Goal: Task Accomplishment & Management: Manage account settings

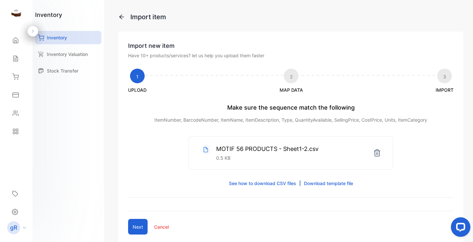
click at [338, 153] on div "MOTIF 56 PRODUCTS - Sheet1-2.csv 0.5 KB" at bounding box center [291, 152] width 204 height 32
click at [374, 153] on icon at bounding box center [377, 153] width 8 height 8
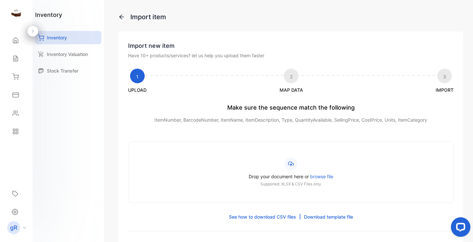
click at [321, 175] on span "browse file" at bounding box center [321, 176] width 23 height 6
click at [0, 0] on input "Drop your document here or browse file Supported: XLSX & CSV Files only" at bounding box center [0, 0] width 0 height 0
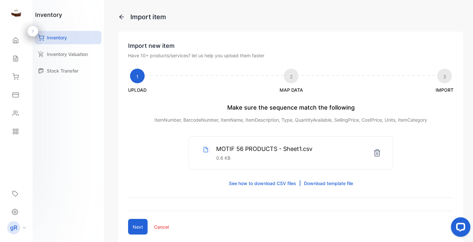
click at [137, 228] on button "Next" at bounding box center [137, 227] width 19 height 16
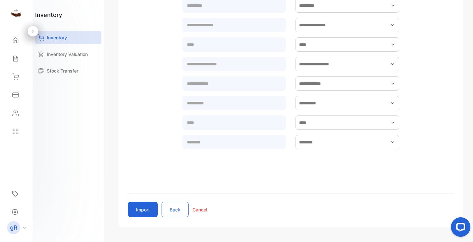
scroll to position [198, 0]
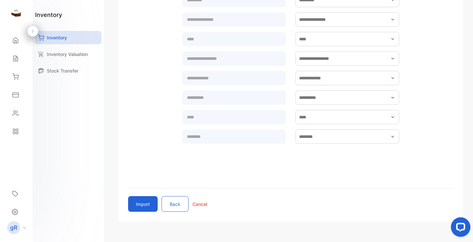
click at [143, 205] on button "Import" at bounding box center [143, 204] width 30 height 16
click at [259, 201] on div "Import Back Cancel" at bounding box center [290, 204] width 325 height 16
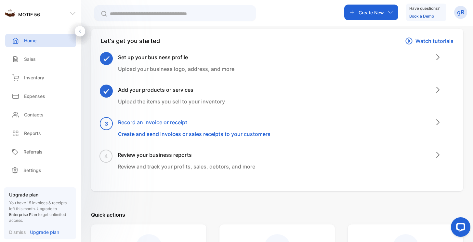
scroll to position [38, 0]
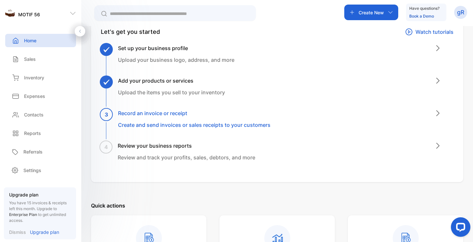
click at [174, 124] on p "Create and send invoices or sales receipts to your customers" at bounding box center [194, 125] width 152 height 8
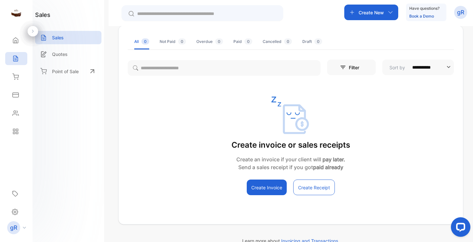
click at [276, 193] on button "Create Invoice" at bounding box center [267, 187] width 40 height 16
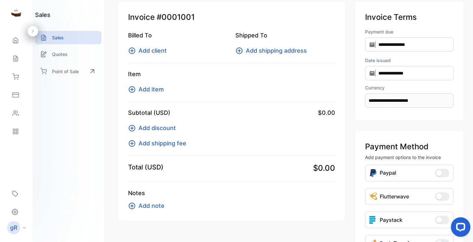
click at [158, 50] on span "Add client" at bounding box center [152, 50] width 28 height 9
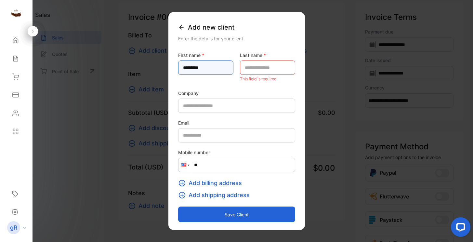
type name-inputfirstname "*********"
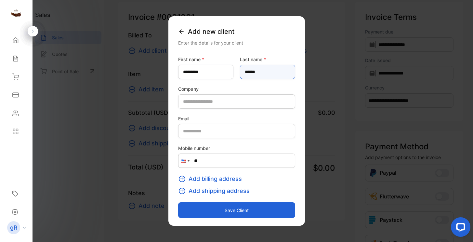
type name-inputlastname "******"
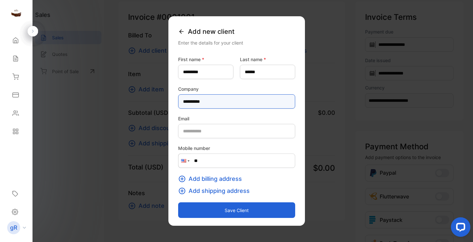
type input "**********"
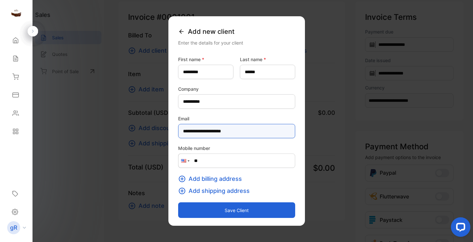
type input "**********"
click at [208, 180] on span "Add billing address" at bounding box center [214, 178] width 53 height 9
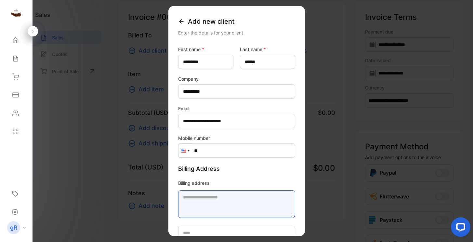
click at [178, 200] on textarea "Billing address" at bounding box center [236, 204] width 117 height 28
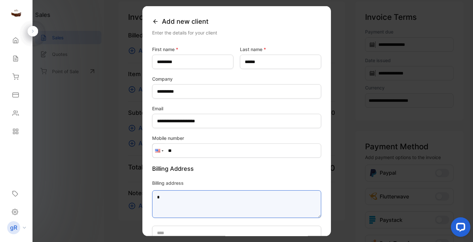
drag, startPoint x: 168, startPoint y: 198, endPoint x: 146, endPoint y: 194, distance: 22.2
click at [146, 194] on div "**********" at bounding box center [236, 121] width 188 height 230
paste textarea "**********"
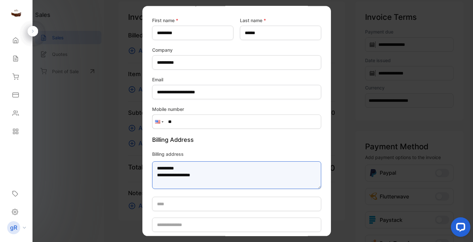
drag, startPoint x: 178, startPoint y: 173, endPoint x: 152, endPoint y: 173, distance: 25.7
click at [152, 173] on textarea "**********" at bounding box center [236, 175] width 169 height 28
type textarea "**********"
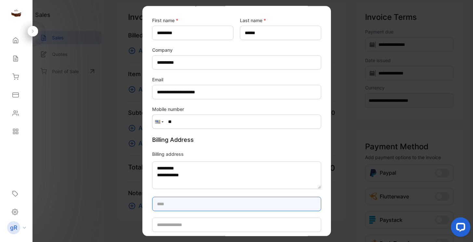
paste input "*******"
type input "*******"
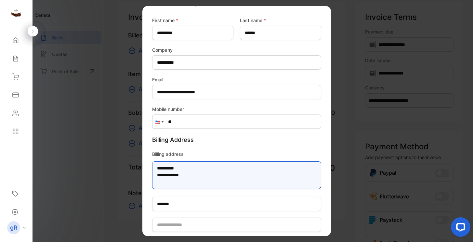
drag, startPoint x: 174, startPoint y: 175, endPoint x: 160, endPoint y: 174, distance: 13.7
click at [160, 174] on textarea "**********" at bounding box center [236, 175] width 169 height 28
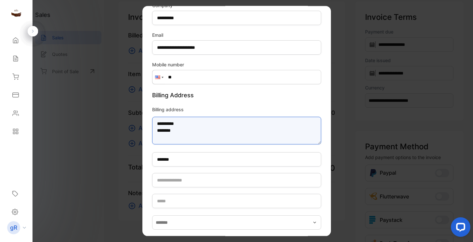
scroll to position [77, 0]
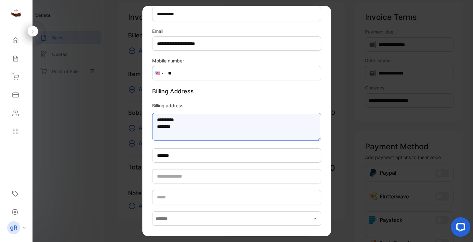
type textarea "**********"
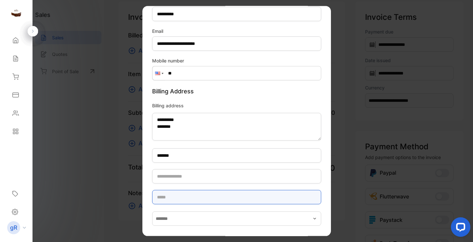
paste input "****"
type input "****"
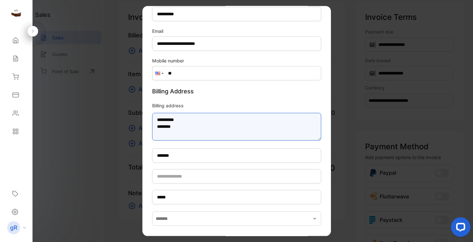
drag, startPoint x: 174, startPoint y: 126, endPoint x: 159, endPoint y: 125, distance: 15.0
click at [159, 125] on textarea "**********" at bounding box center [236, 127] width 169 height 28
type textarea "**********"
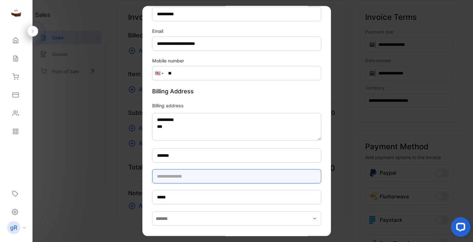
paste input "*****"
type input "*****"
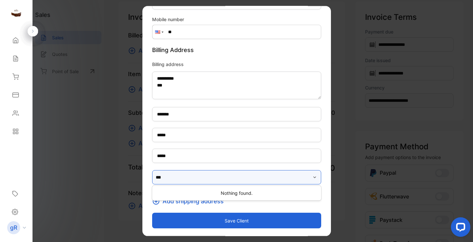
scroll to position [119, 0]
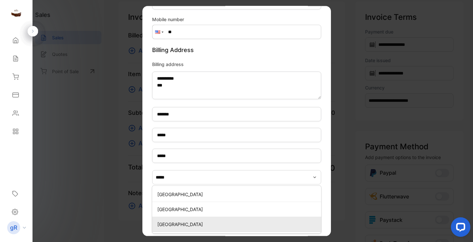
click at [203, 222] on p "United States of America" at bounding box center [237, 224] width 161 height 7
type input "**********"
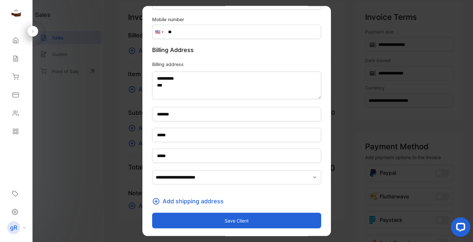
click at [235, 222] on button "Save client" at bounding box center [236, 220] width 169 height 16
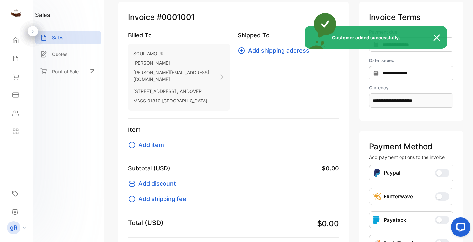
click at [156, 139] on div "Customer added successfully." at bounding box center [236, 121] width 473 height 242
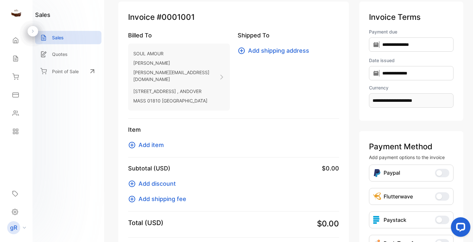
click at [146, 140] on span "Add item" at bounding box center [150, 144] width 25 height 9
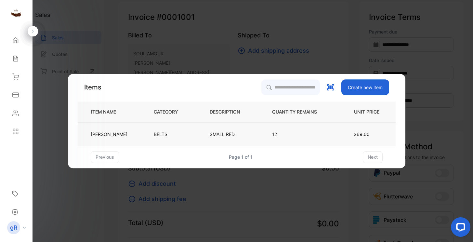
click at [100, 134] on p "[PERSON_NAME]" at bounding box center [109, 134] width 37 height 7
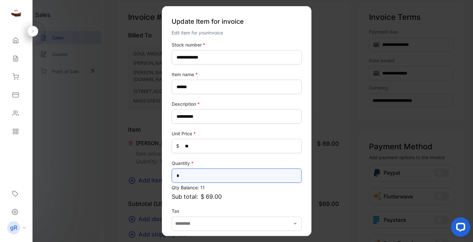
drag, startPoint x: 187, startPoint y: 173, endPoint x: 173, endPoint y: 172, distance: 14.0
click at [173, 172] on input "*" at bounding box center [236, 175] width 130 height 14
type input "*"
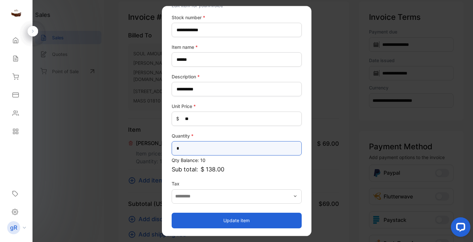
scroll to position [27, 0]
type input "*"
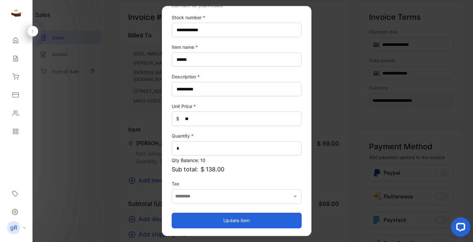
click at [219, 218] on button "Update item" at bounding box center [236, 220] width 130 height 16
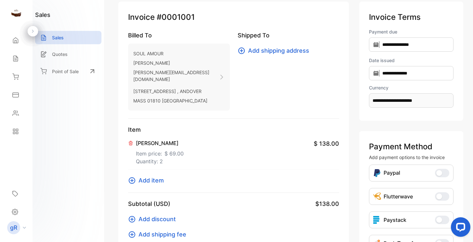
click at [161, 176] on span "Add item" at bounding box center [150, 180] width 25 height 9
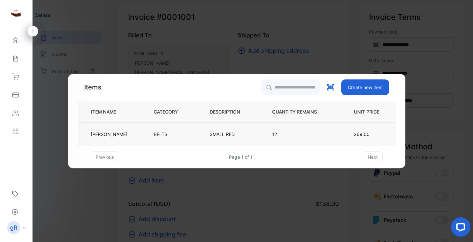
click at [99, 132] on p "[PERSON_NAME]" at bounding box center [109, 134] width 37 height 7
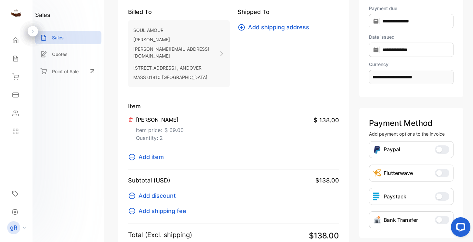
scroll to position [61, 0]
click at [154, 152] on span "Add item" at bounding box center [150, 156] width 25 height 9
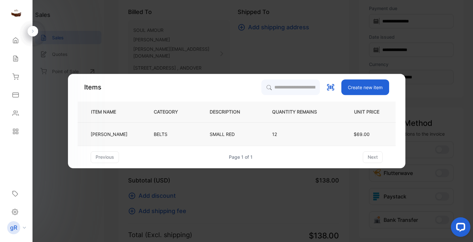
click at [95, 134] on p "[PERSON_NAME]" at bounding box center [109, 134] width 37 height 7
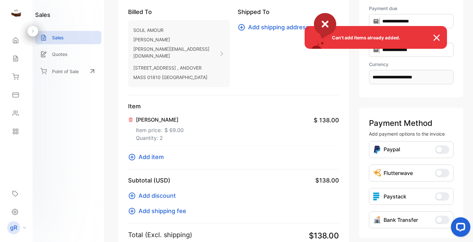
click at [157, 150] on div "Can't add items already added." at bounding box center [236, 121] width 473 height 242
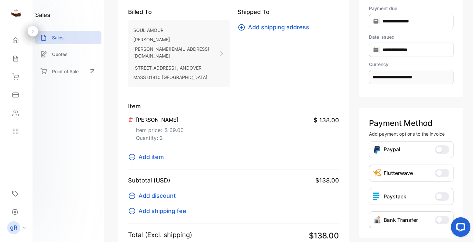
click at [140, 152] on span "Add item" at bounding box center [150, 156] width 25 height 9
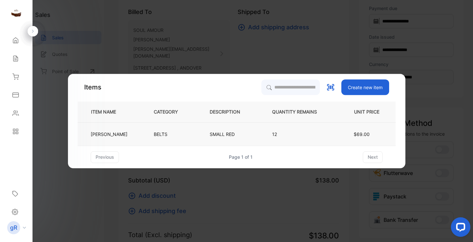
click at [91, 134] on p "[PERSON_NAME]" at bounding box center [109, 134] width 37 height 7
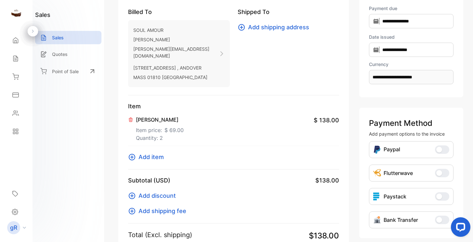
click at [162, 152] on span "Add item" at bounding box center [150, 156] width 25 height 9
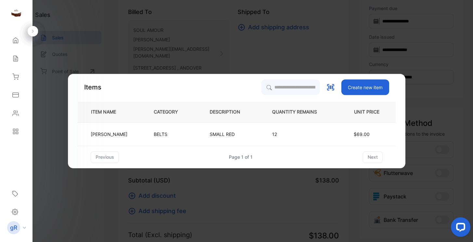
click at [369, 89] on button "Create new item" at bounding box center [365, 87] width 48 height 16
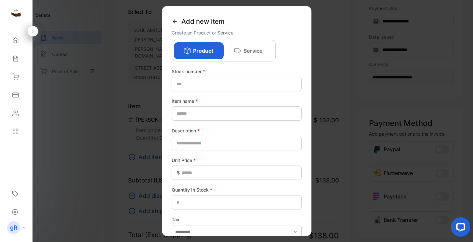
click at [179, 21] on div "Add new item" at bounding box center [236, 21] width 130 height 15
click at [172, 20] on icon at bounding box center [174, 21] width 6 height 6
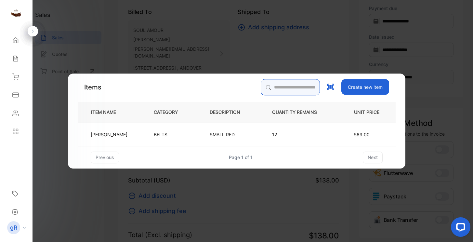
click at [286, 88] on input "search" at bounding box center [289, 87] width 59 height 16
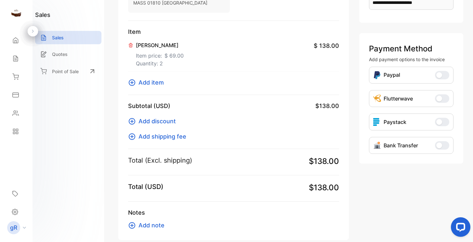
scroll to position [136, 0]
click at [156, 132] on span "Add shipping fee" at bounding box center [162, 135] width 48 height 9
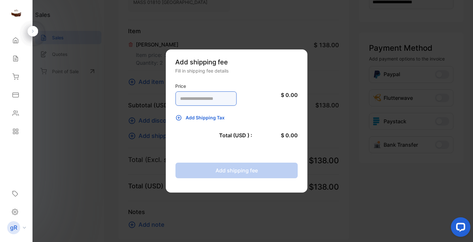
click at [196, 100] on input "number" at bounding box center [205, 98] width 61 height 14
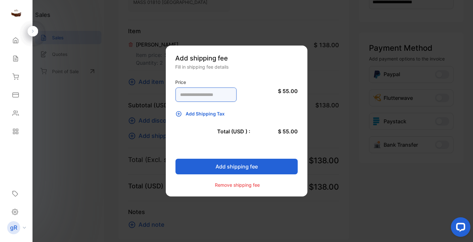
type input "**"
click at [208, 164] on button "Add shipping fee" at bounding box center [236, 166] width 122 height 16
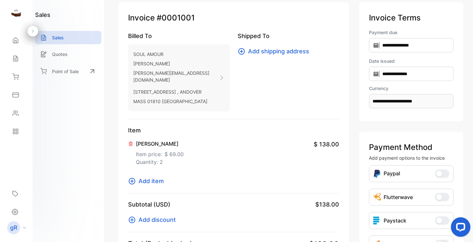
scroll to position [37, 0]
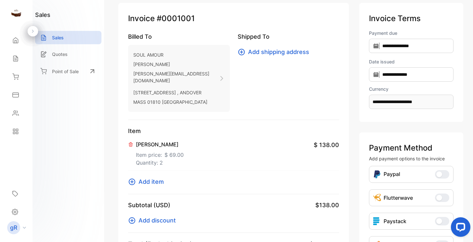
click at [259, 51] on span "Add shipping address" at bounding box center [278, 51] width 61 height 9
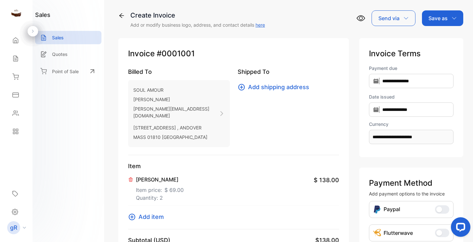
scroll to position [2, 0]
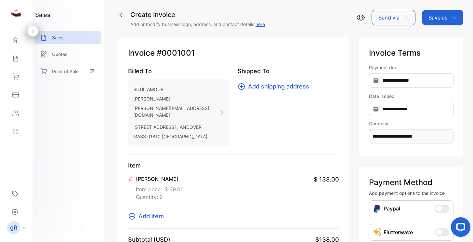
click at [164, 16] on div "Create Invoice" at bounding box center [197, 15] width 134 height 10
click at [452, 16] on icon "button" at bounding box center [453, 17] width 5 height 5
click at [442, 39] on div "Invoice" at bounding box center [440, 38] width 37 height 13
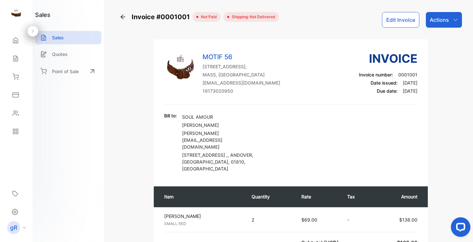
click at [390, 17] on button "Edit Invoice" at bounding box center [400, 20] width 37 height 16
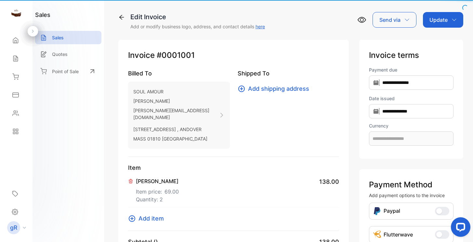
type input "**********"
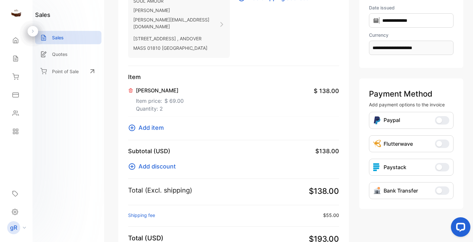
scroll to position [92, 0]
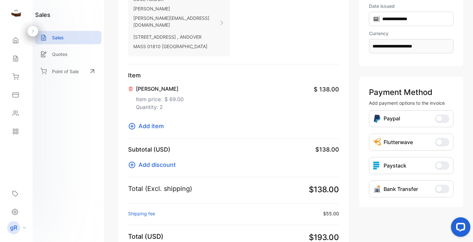
click at [131, 122] on icon at bounding box center [132, 126] width 8 height 8
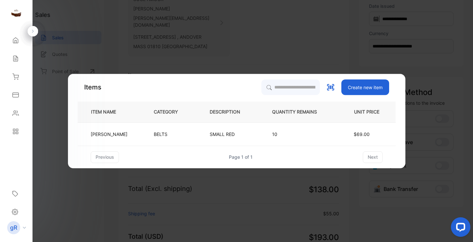
click at [356, 86] on button "Create new item" at bounding box center [365, 87] width 48 height 16
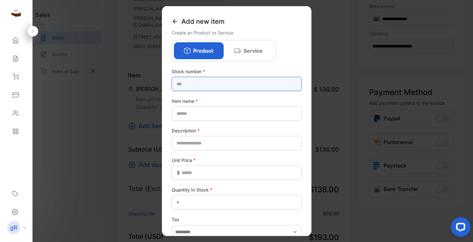
click at [209, 86] on number-inputstocknumber "text" at bounding box center [236, 84] width 130 height 14
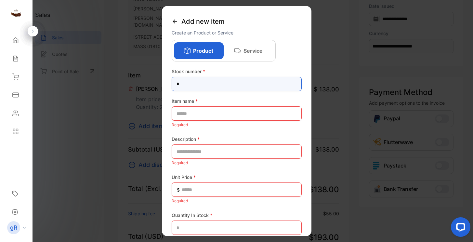
type number-inputstocknumber "*"
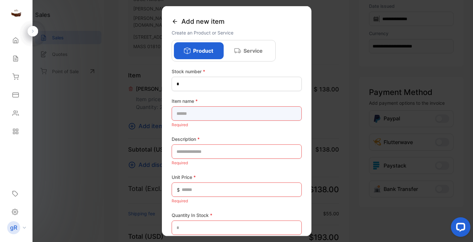
click at [201, 112] on name-inputproductname "text" at bounding box center [236, 113] width 130 height 14
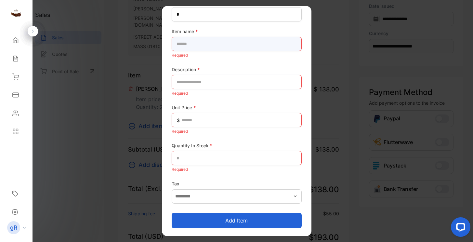
scroll to position [70, 0]
click at [206, 225] on button "Add item" at bounding box center [236, 220] width 130 height 16
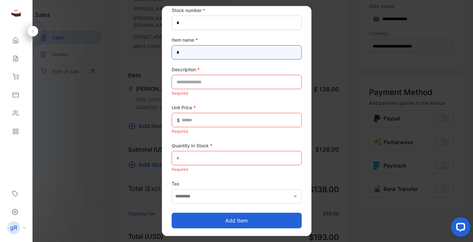
scroll to position [61, 0]
type name-inputproductname "**********"
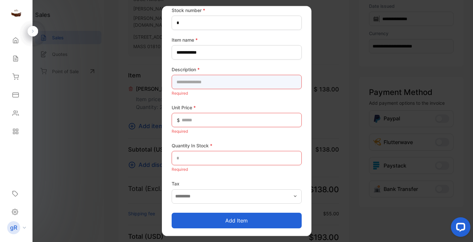
click at [189, 85] on input "text" at bounding box center [236, 82] width 130 height 14
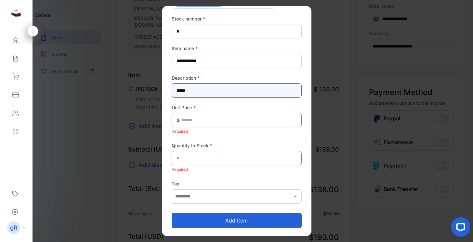
type input "*****"
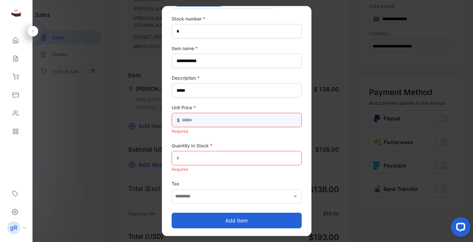
click at [186, 121] on Price-inputunitprice "text" at bounding box center [236, 120] width 130 height 14
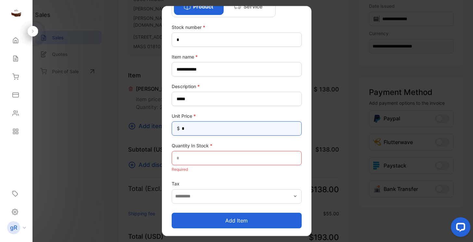
scroll to position [44, 0]
type Price-inputunitprice "**"
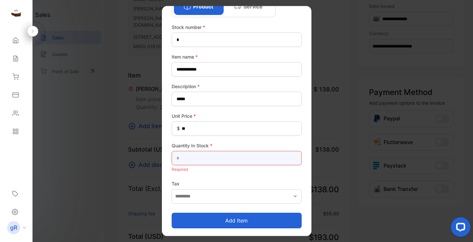
click at [191, 158] on Stock-inputQuantityInStock "text" at bounding box center [236, 158] width 130 height 14
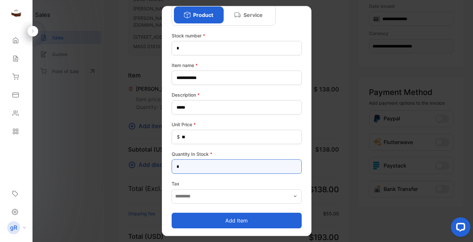
type Stock-inputQuantityInStock "*"
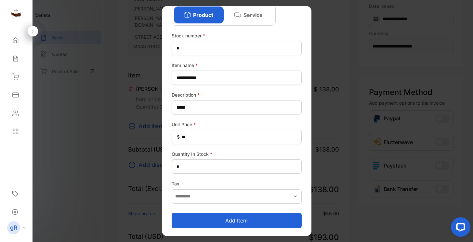
click at [194, 223] on button "Add item" at bounding box center [236, 220] width 130 height 16
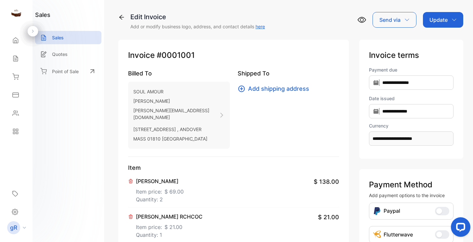
scroll to position [0, 0]
click at [13, 212] on icon at bounding box center [15, 212] width 6 height 6
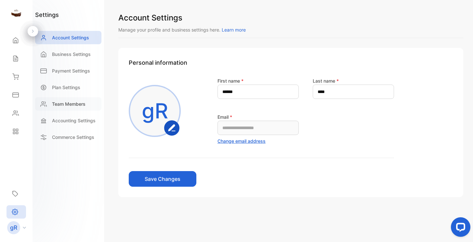
click at [81, 106] on p "Team Members" at bounding box center [68, 103] width 33 height 7
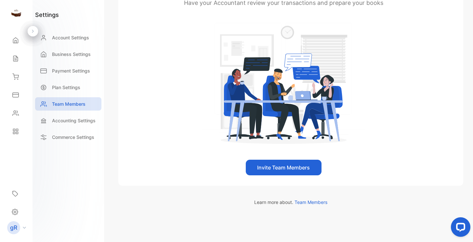
scroll to position [90, 0]
click at [296, 165] on button "Invite Team Members" at bounding box center [284, 167] width 76 height 16
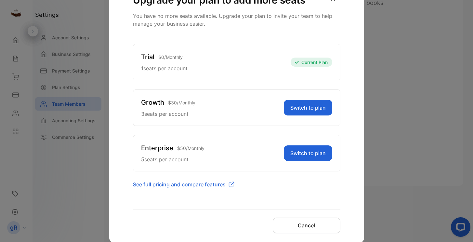
scroll to position [50, 0]
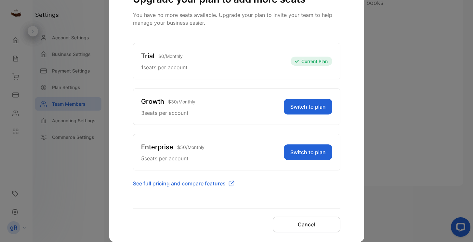
click at [297, 222] on button "Cancel" at bounding box center [306, 224] width 68 height 16
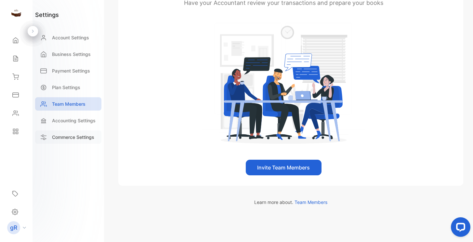
click at [71, 134] on p "Commerce Settings" at bounding box center [73, 136] width 42 height 7
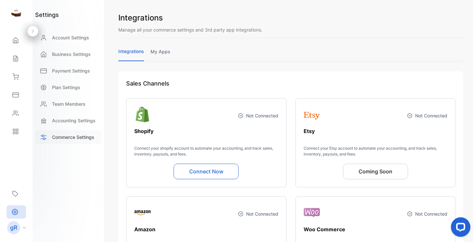
click at [71, 134] on p "Commerce Settings" at bounding box center [73, 136] width 42 height 7
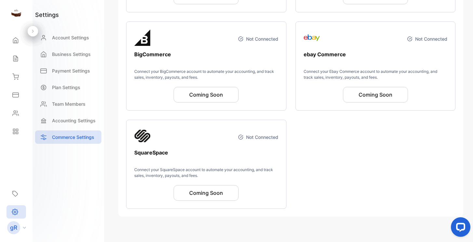
scroll to position [273, 0]
click at [82, 122] on p "Accounting Settings" at bounding box center [74, 120] width 44 height 7
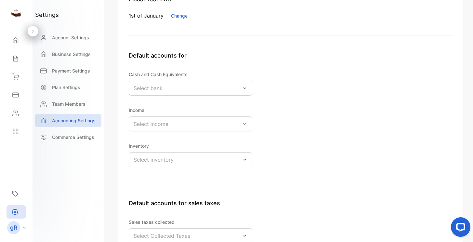
scroll to position [40, 0]
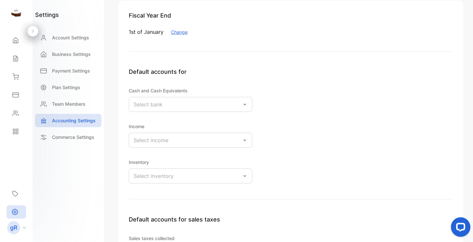
click at [163, 105] on div "Select bank" at bounding box center [190, 104] width 123 height 15
click at [322, 158] on div "Default accounts for Cash and Cash Equivalents Select bank Cash and Cash Equiva…" at bounding box center [291, 133] width 324 height 132
click at [70, 90] on p "Plan Settings" at bounding box center [66, 87] width 28 height 7
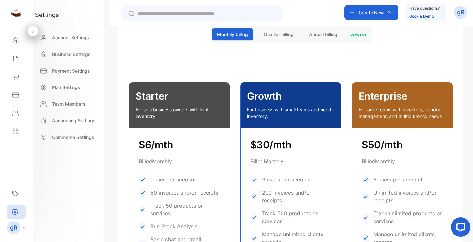
scroll to position [113, 0]
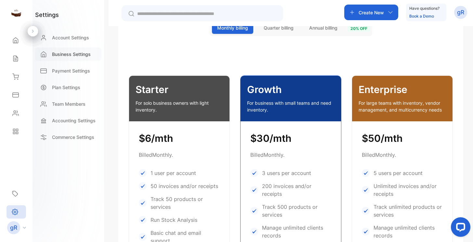
click at [57, 55] on p "Business Settings" at bounding box center [71, 54] width 39 height 7
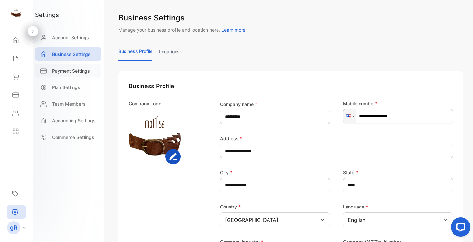
click at [69, 71] on p "Payment Settings" at bounding box center [71, 70] width 38 height 7
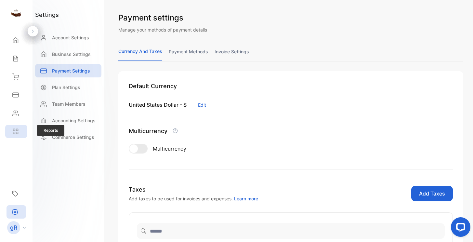
click at [15, 132] on icon at bounding box center [14, 133] width 2 height 2
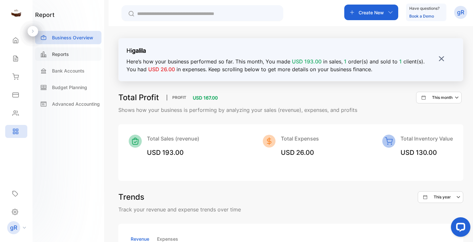
click at [64, 54] on p "Reports" at bounding box center [60, 54] width 17 height 7
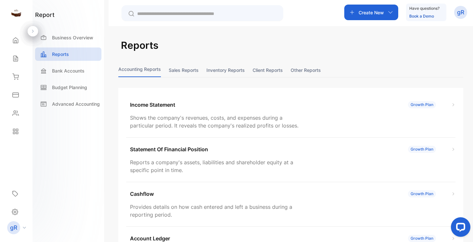
click at [226, 69] on button "Inventory reports" at bounding box center [225, 70] width 38 height 14
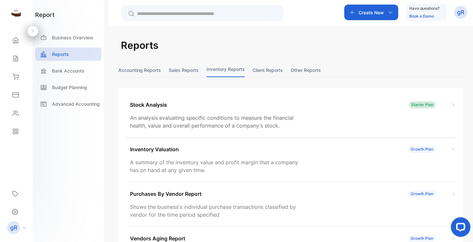
click at [418, 104] on div "Starter Plan" at bounding box center [421, 104] width 27 height 7
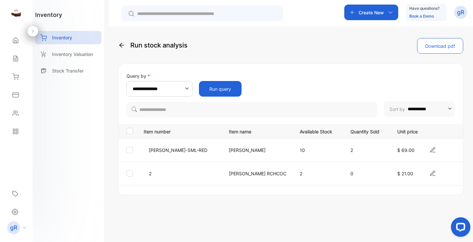
click at [222, 90] on button "Run query" at bounding box center [220, 89] width 43 height 16
click at [430, 149] on icon at bounding box center [432, 149] width 6 height 6
click at [86, 56] on p "Inventory Valuation" at bounding box center [72, 54] width 41 height 7
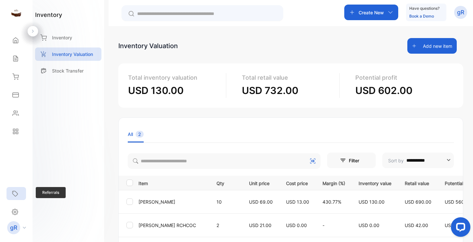
click at [16, 188] on div "Referrals" at bounding box center [15, 193] width 19 height 13
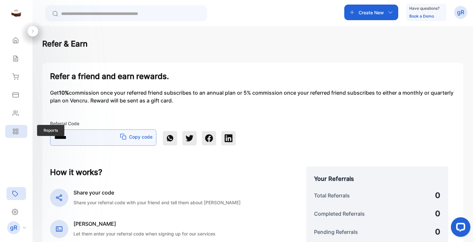
click at [17, 129] on icon at bounding box center [17, 130] width 2 height 2
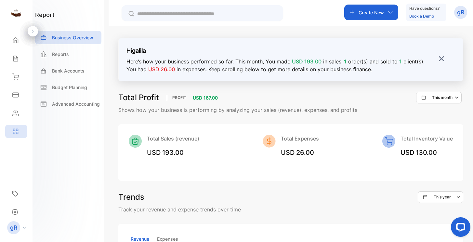
click at [438, 58] on img at bounding box center [441, 59] width 6 height 6
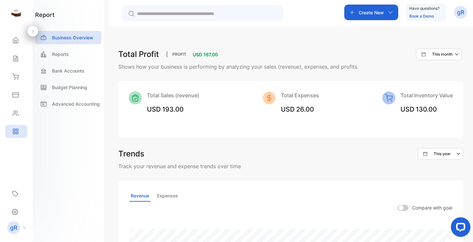
click at [376, 14] on p "Create New" at bounding box center [370, 12] width 25 height 7
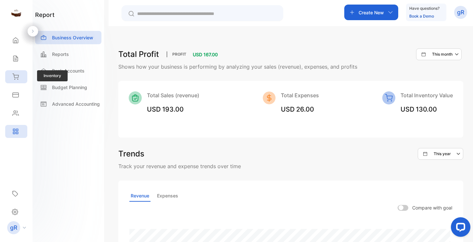
click at [25, 77] on div "Inventory" at bounding box center [16, 76] width 22 height 13
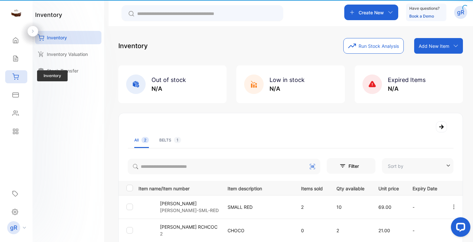
type input "**********"
click at [22, 77] on div "Inventory" at bounding box center [16, 76] width 22 height 13
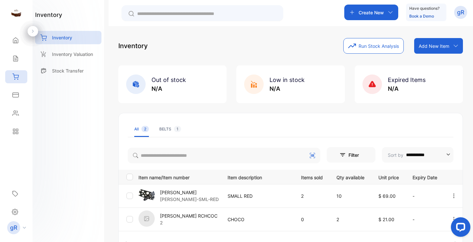
click at [426, 50] on div "Add New Item" at bounding box center [438, 46] width 49 height 16
click at [439, 71] on div "Import item" at bounding box center [439, 73] width 47 height 13
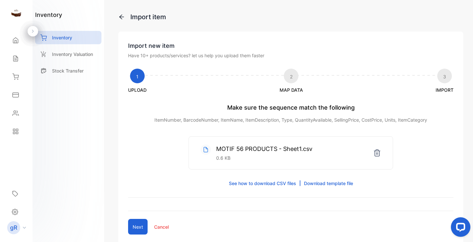
click at [140, 224] on button "Next" at bounding box center [137, 227] width 19 height 16
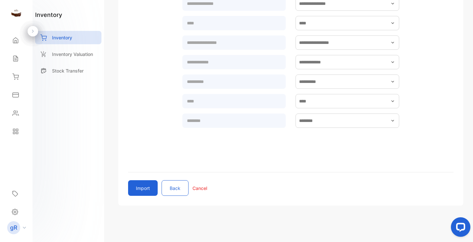
scroll to position [214, 0]
click at [153, 191] on button "Import" at bounding box center [143, 188] width 30 height 16
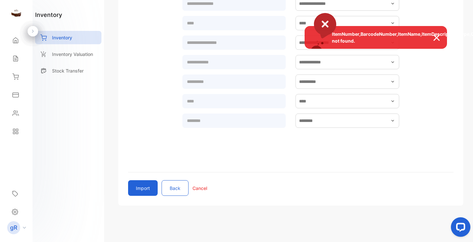
click at [434, 40] on img at bounding box center [439, 38] width 14 height 8
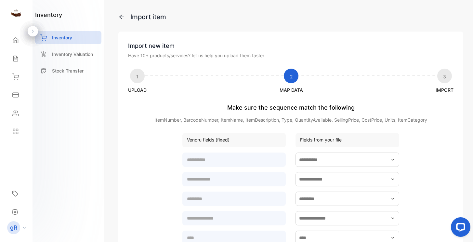
scroll to position [0, 0]
click at [82, 56] on p "Inventory Valuation" at bounding box center [72, 54] width 41 height 7
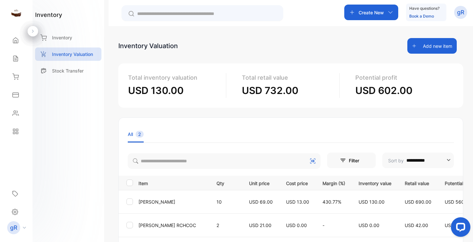
click at [433, 51] on button "Add new item" at bounding box center [431, 46] width 49 height 16
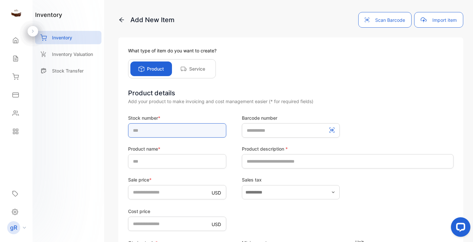
click at [192, 130] on input "text" at bounding box center [177, 130] width 98 height 14
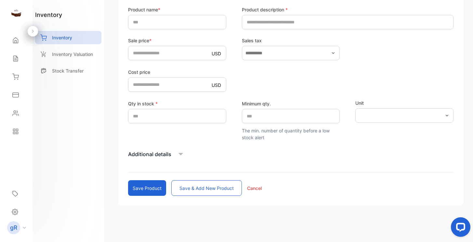
scroll to position [139, 0]
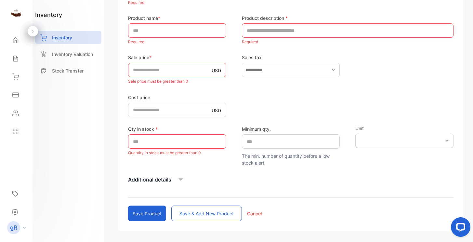
click at [224, 188] on form "Stock number * Required Barcode number Product name * Required Product descript…" at bounding box center [290, 98] width 325 height 246
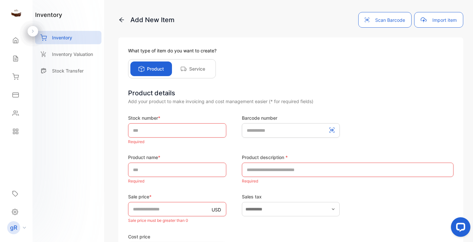
scroll to position [0, 0]
click at [443, 19] on button "Import item" at bounding box center [438, 20] width 49 height 16
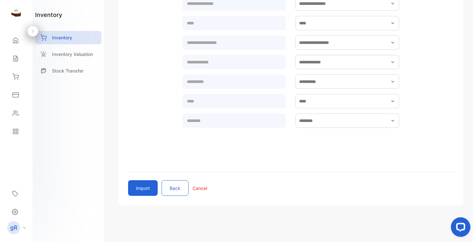
scroll to position [214, 0]
click at [150, 185] on button "Import" at bounding box center [143, 188] width 30 height 16
click at [437, 38] on form at bounding box center [290, 48] width 325 height 222
click at [338, 165] on div "Import new item Have 10+ products/services? let us help you upload them faster …" at bounding box center [290, 11] width 345 height 388
click at [317, 64] on input "text" at bounding box center [347, 62] width 104 height 14
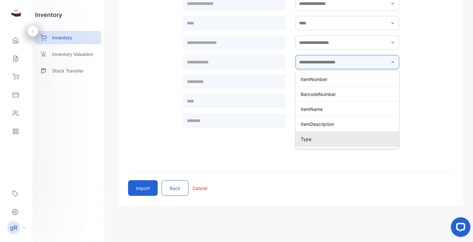
scroll to position [0, 0]
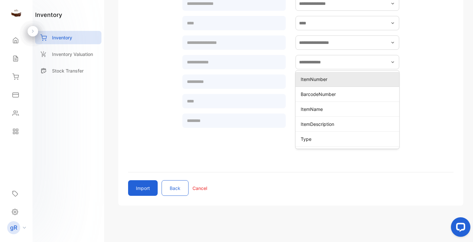
click at [317, 81] on p "ItemNumber" at bounding box center [348, 79] width 96 height 7
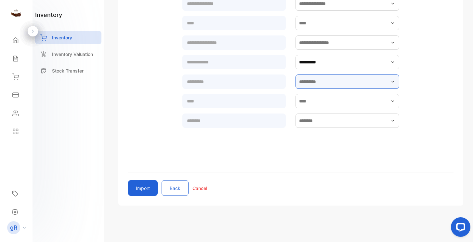
click at [318, 81] on input "text" at bounding box center [347, 81] width 104 height 14
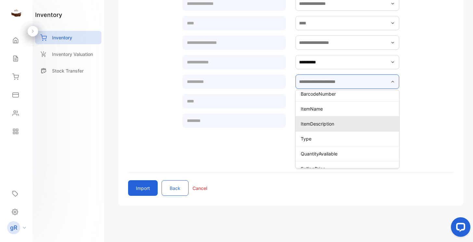
scroll to position [22, 0]
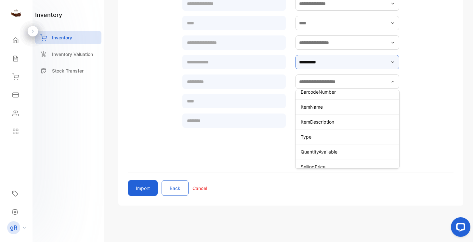
click at [341, 66] on input "**********" at bounding box center [347, 62] width 104 height 14
type input "**********"
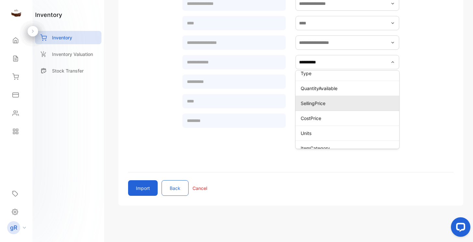
click at [333, 107] on div "SellingPrice" at bounding box center [347, 102] width 104 height 9
type input "**********"
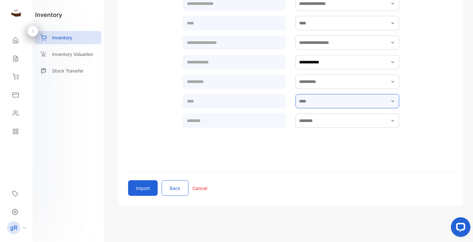
click at [331, 96] on input "text" at bounding box center [347, 101] width 104 height 14
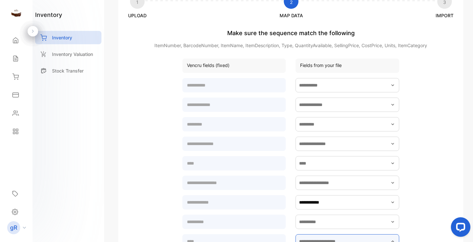
scroll to position [74, 0]
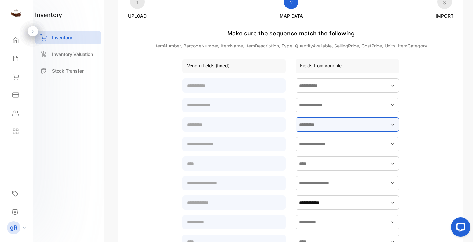
click at [316, 124] on input "text" at bounding box center [347, 124] width 104 height 14
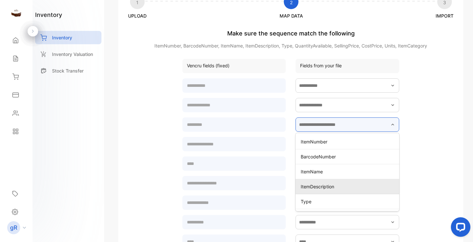
scroll to position [0, 0]
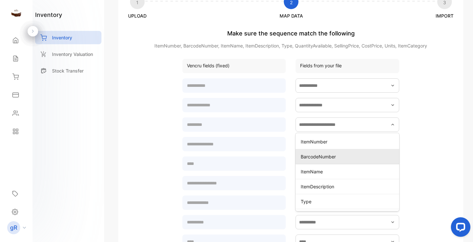
click at [316, 171] on p "ItemName" at bounding box center [348, 171] width 96 height 7
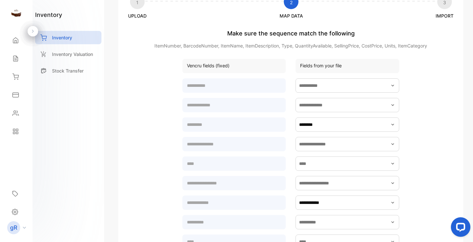
click at [393, 124] on icon "button" at bounding box center [392, 124] width 5 height 5
type input "********"
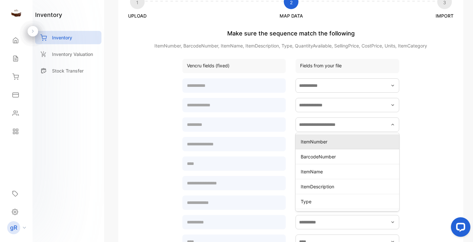
type input "********"
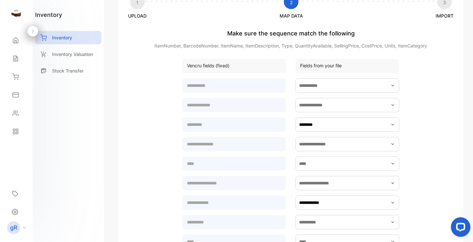
click at [414, 180] on form "**********" at bounding box center [290, 188] width 325 height 222
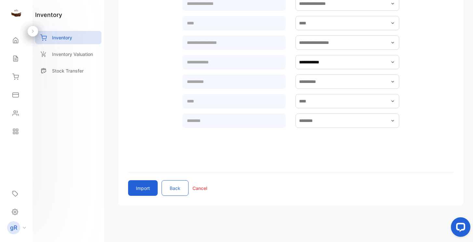
scroll to position [214, 0]
click at [141, 190] on button "Import" at bounding box center [143, 188] width 30 height 16
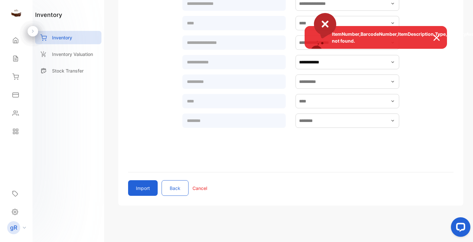
click at [323, 136] on div "ItemNumber,BarcodeNumber,ItemDescription,Type,QuantityAvailable,CostPrice,Units…" at bounding box center [236, 121] width 473 height 242
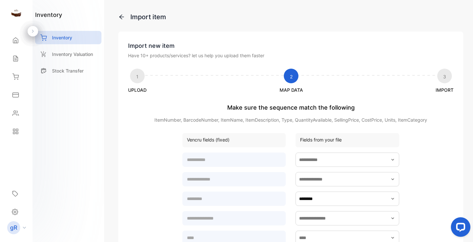
scroll to position [0, 0]
click at [329, 47] on p "Import new item" at bounding box center [290, 45] width 325 height 9
click at [19, 14] on img at bounding box center [16, 13] width 10 height 10
click at [12, 14] on img at bounding box center [16, 13] width 10 height 10
click at [15, 212] on icon at bounding box center [15, 212] width 2 height 2
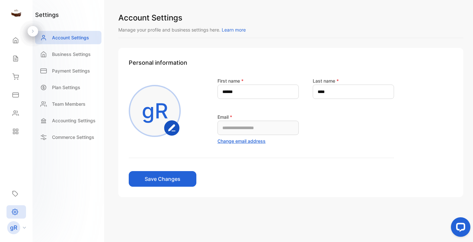
click at [171, 125] on rect "button" at bounding box center [172, 127] width 14 height 14
click at [225, 91] on name-inputfirstname "******" at bounding box center [257, 91] width 81 height 14
type name-inputfirstname "******"
click at [197, 176] on form "**********" at bounding box center [261, 132] width 265 height 110
click at [181, 178] on button "Save Changes" at bounding box center [163, 179] width 68 height 16
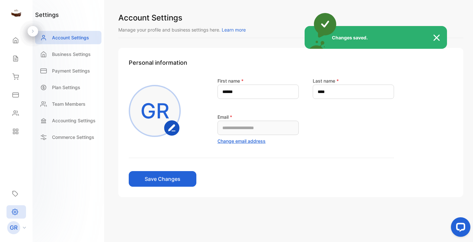
click at [83, 53] on div "Changes saved." at bounding box center [236, 121] width 473 height 242
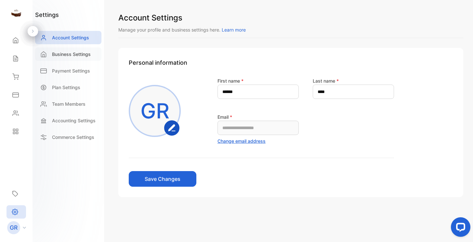
click at [85, 55] on p "Business Settings" at bounding box center [71, 54] width 39 height 7
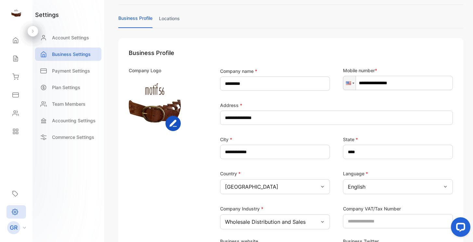
scroll to position [36, 0]
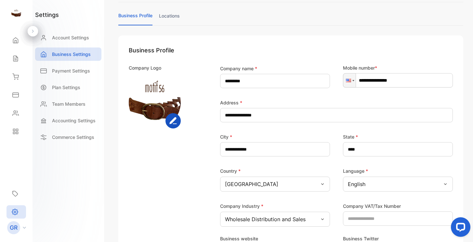
click at [162, 110] on img at bounding box center [155, 102] width 52 height 52
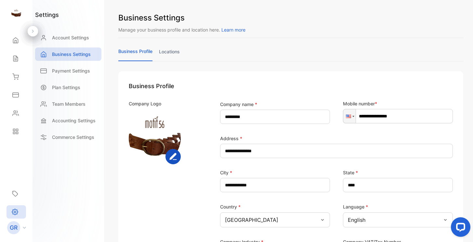
scroll to position [0, 0]
click at [85, 72] on p "Payment Settings" at bounding box center [71, 70] width 38 height 7
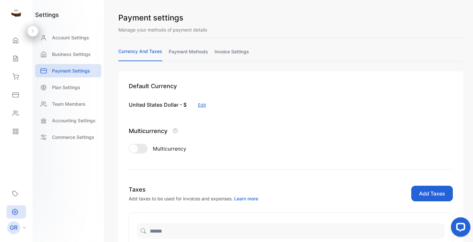
click at [234, 54] on link "invoice settings" at bounding box center [231, 54] width 34 height 13
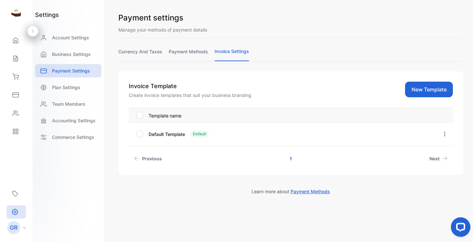
click at [444, 134] on icon "button" at bounding box center [444, 134] width 6 height 6
click at [421, 150] on span "Edit" at bounding box center [421, 152] width 10 height 8
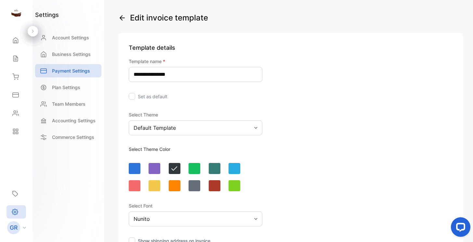
click at [179, 126] on div "Default Template" at bounding box center [195, 127] width 133 height 15
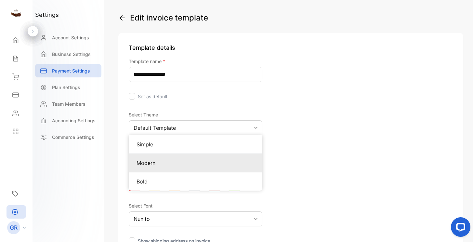
click at [160, 163] on p "Modern" at bounding box center [195, 163] width 118 height 8
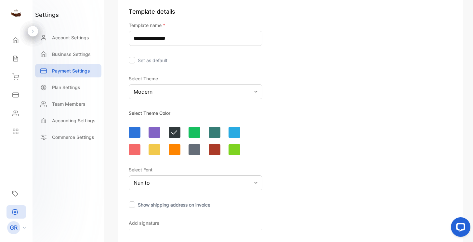
scroll to position [39, 0]
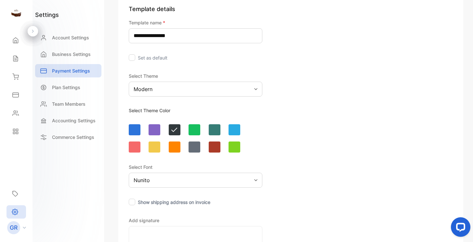
click at [257, 178] on div "Nunito" at bounding box center [195, 179] width 133 height 15
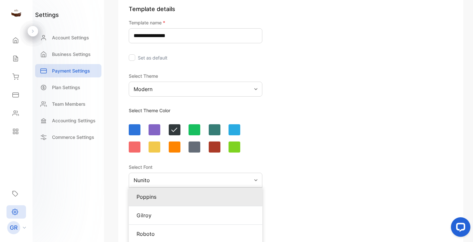
click at [212, 197] on p "Poppins" at bounding box center [195, 197] width 118 height 8
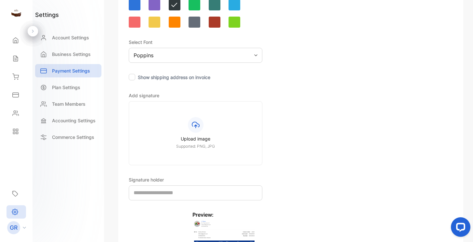
scroll to position [181, 0]
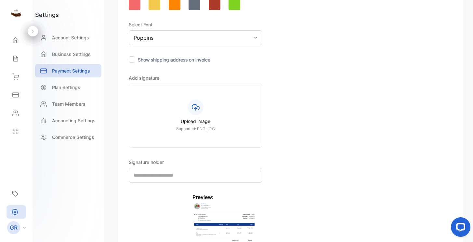
click at [187, 172] on input "text" at bounding box center [195, 175] width 133 height 15
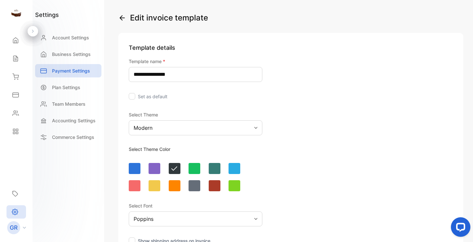
scroll to position [0, 0]
click at [236, 168] on div at bounding box center [234, 168] width 12 height 11
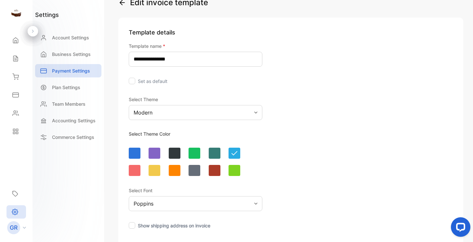
scroll to position [15, 0]
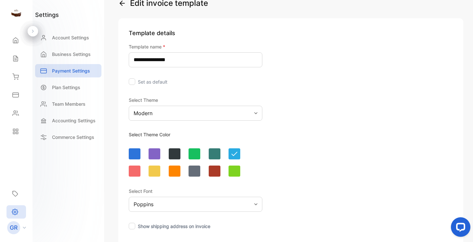
click at [136, 171] on div at bounding box center [135, 170] width 12 height 11
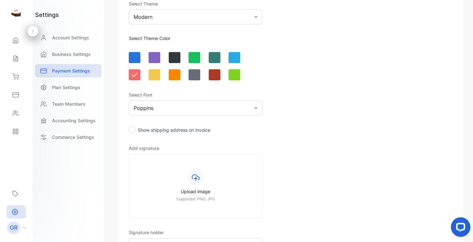
scroll to position [111, 0]
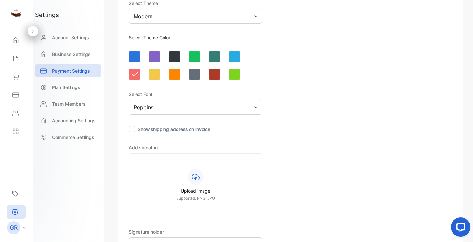
click at [197, 176] on icon at bounding box center [196, 177] width 8 height 8
click at [0, 0] on input "Upload image Supported: PNG, JPG" at bounding box center [0, 0] width 0 height 0
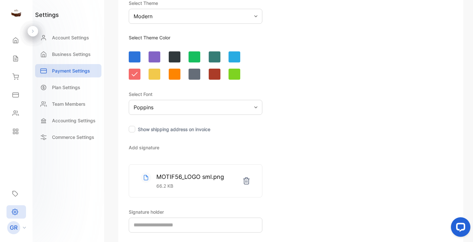
click at [209, 224] on input "text" at bounding box center [195, 224] width 133 height 15
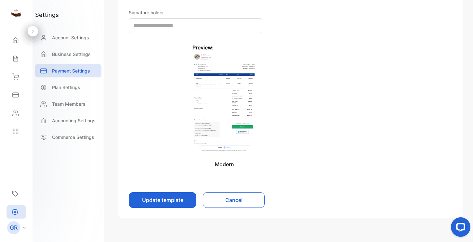
scroll to position [312, 0]
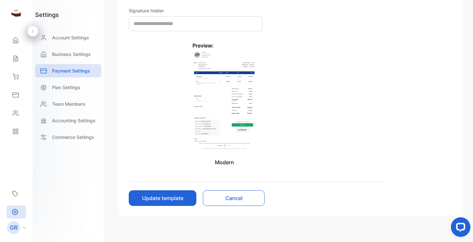
click at [170, 196] on button "Update template" at bounding box center [163, 198] width 68 height 16
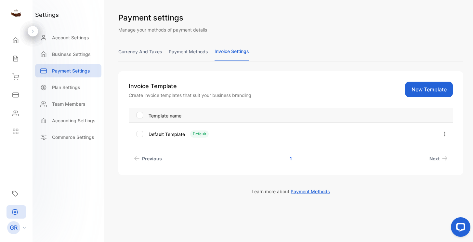
click at [166, 117] on p "Template name" at bounding box center [290, 115] width 284 height 8
click at [183, 117] on p "Template name" at bounding box center [290, 115] width 284 height 8
click at [375, 197] on div "Payment settings Manage your methods of payment details currency and taxes paym…" at bounding box center [290, 121] width 364 height 242
click at [159, 212] on div "Payment settings Manage your methods of payment details currency and taxes paym…" at bounding box center [290, 121] width 364 height 242
click at [77, 108] on div "Team Members" at bounding box center [68, 103] width 66 height 13
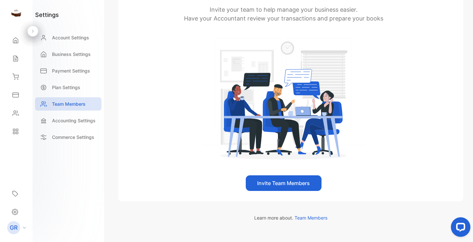
scroll to position [70, 0]
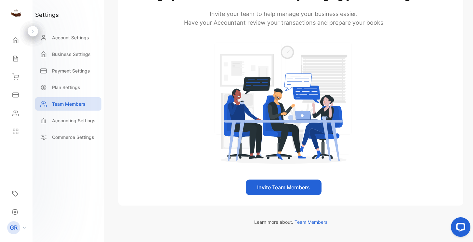
click at [258, 185] on button "Invite Team Members" at bounding box center [284, 187] width 76 height 16
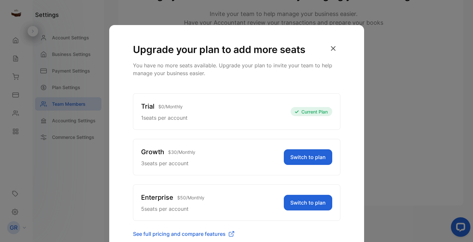
click at [390, 103] on div "Upgrade your plan to add more seats You have no more seats available. Upgrade y…" at bounding box center [236, 121] width 473 height 242
click at [93, 165] on div "Upgrade your plan to add more seats You have no more seats available. Upgrade y…" at bounding box center [236, 121] width 473 height 242
click at [68, 160] on div "Upgrade your plan to add more seats You have no more seats available. Upgrade y…" at bounding box center [236, 121] width 473 height 242
click at [333, 49] on icon "button" at bounding box center [333, 48] width 4 height 4
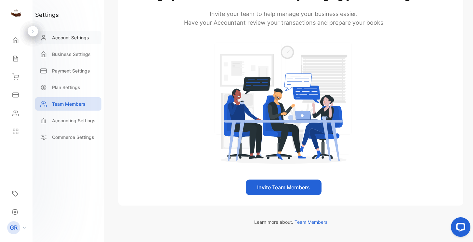
click at [82, 37] on p "Account Settings" at bounding box center [70, 37] width 37 height 7
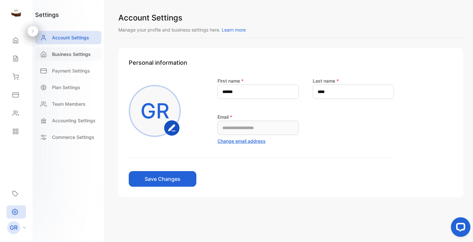
click at [82, 54] on p "Business Settings" at bounding box center [71, 54] width 39 height 7
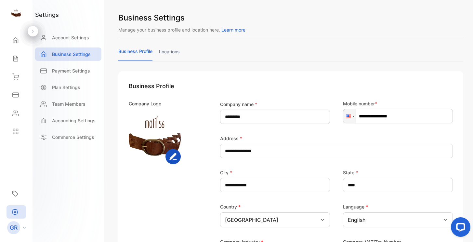
click at [171, 158] on icon "button" at bounding box center [173, 156] width 6 height 6
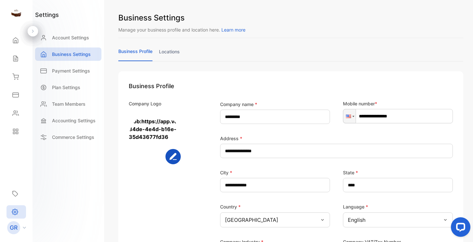
drag, startPoint x: 161, startPoint y: 143, endPoint x: 139, endPoint y: 132, distance: 25.3
click at [169, 159] on rect "button" at bounding box center [173, 156] width 14 height 14
click at [201, 202] on div "Company Logo" at bounding box center [165, 181] width 73 height 162
click at [200, 95] on div "**********" at bounding box center [291, 205] width 324 height 246
click at [166, 191] on div "Company Logo" at bounding box center [165, 181] width 73 height 162
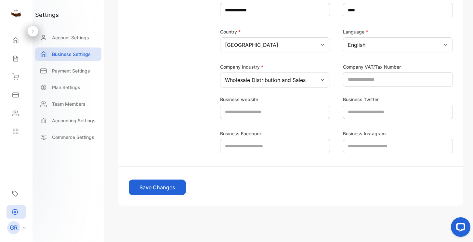
scroll to position [175, 0]
click at [159, 187] on button "Save Changes" at bounding box center [157, 187] width 57 height 16
click at [168, 188] on button "Save Changes" at bounding box center [157, 187] width 57 height 16
click at [13, 56] on icon at bounding box center [15, 58] width 6 height 6
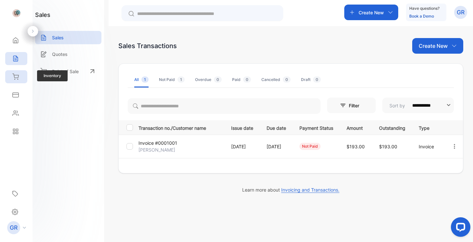
click at [16, 77] on icon at bounding box center [15, 76] width 6 height 6
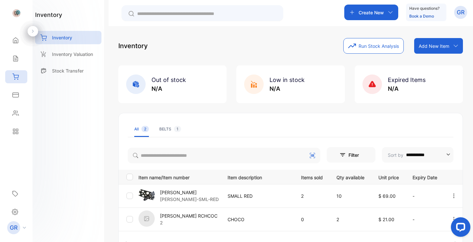
click at [375, 9] on p "Create New" at bounding box center [370, 12] width 25 height 7
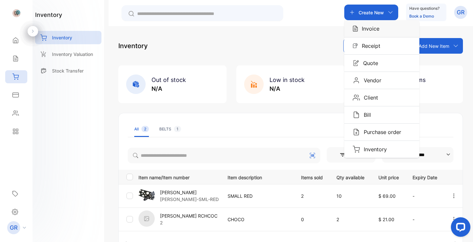
click at [370, 28] on p "Invoice" at bounding box center [368, 29] width 21 height 8
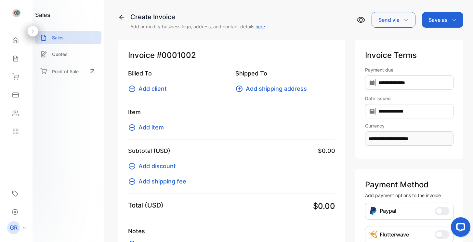
scroll to position [13, 0]
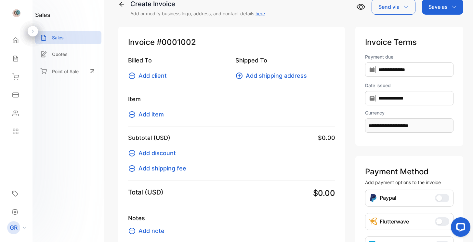
click at [156, 73] on span "Add client" at bounding box center [152, 75] width 28 height 9
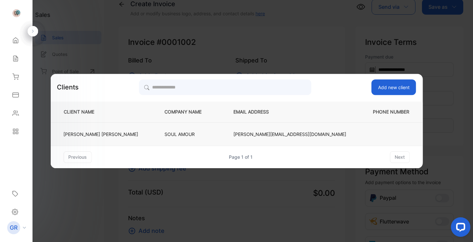
click at [193, 133] on p "SOUL AMOUR" at bounding box center [187, 134] width 47 height 7
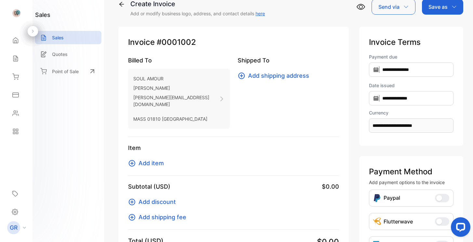
click at [155, 158] on span "Add item" at bounding box center [150, 162] width 25 height 9
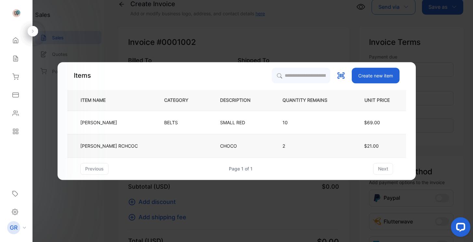
click at [176, 147] on td at bounding box center [181, 145] width 56 height 23
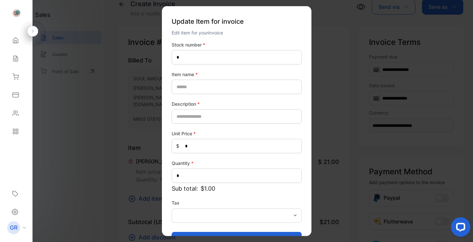
type number-inputstocknumber "*"
type name-inputItem_Name "**********"
type input "*****"
type Price-inputprice "**"
type input "*"
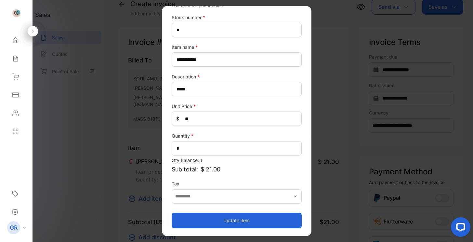
scroll to position [27, 0]
click at [227, 220] on button "Update item" at bounding box center [236, 220] width 130 height 16
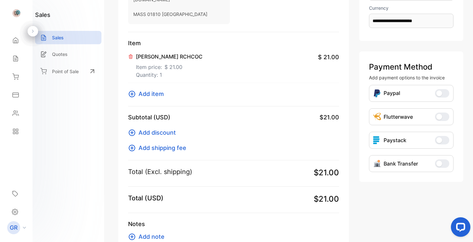
scroll to position [120, 0]
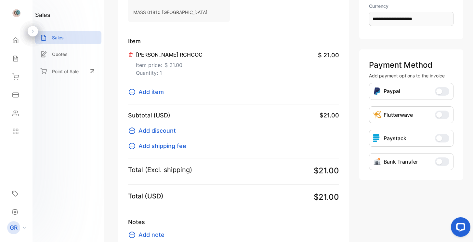
click at [184, 141] on span "Add shipping fee" at bounding box center [162, 145] width 48 height 9
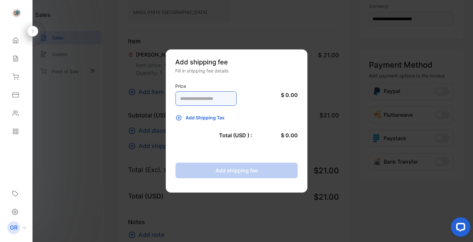
click at [218, 100] on input "number" at bounding box center [205, 98] width 61 height 14
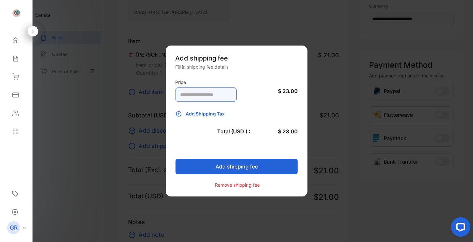
type input "**"
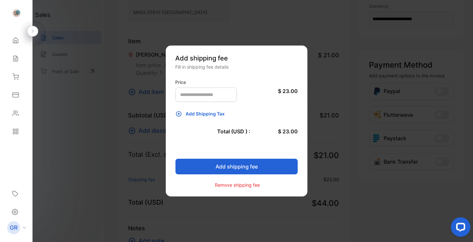
click at [234, 168] on button "Add shipping fee" at bounding box center [236, 166] width 122 height 16
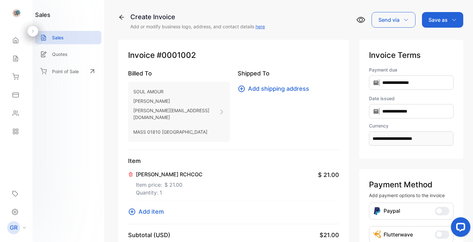
scroll to position [0, 0]
click at [446, 21] on div "Save as" at bounding box center [442, 20] width 41 height 16
click at [437, 40] on div "Invoice" at bounding box center [440, 41] width 37 height 13
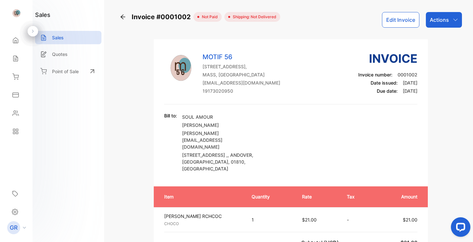
click at [386, 20] on button "Edit Invoice" at bounding box center [400, 20] width 37 height 16
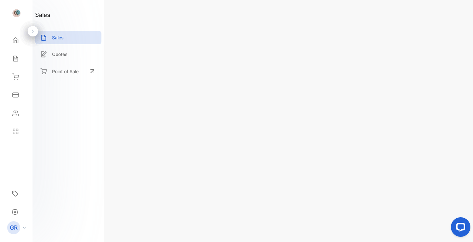
scroll to position [1, 0]
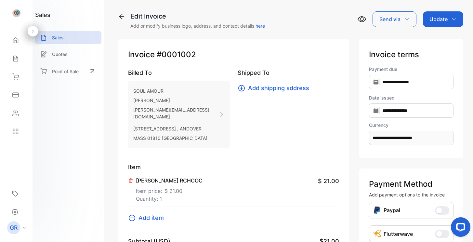
click at [360, 19] on icon at bounding box center [361, 19] width 8 height 8
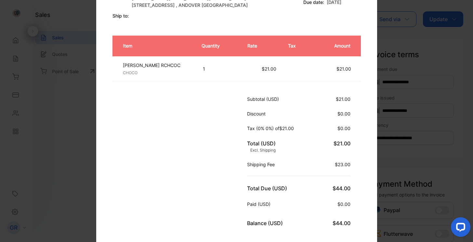
click at [240, 118] on div "× galila@motif-56.com null null Bill to: SOUL AMOUR STEPHANIE SIPLEY STEPHANIE@…" at bounding box center [236, 121] width 281 height 390
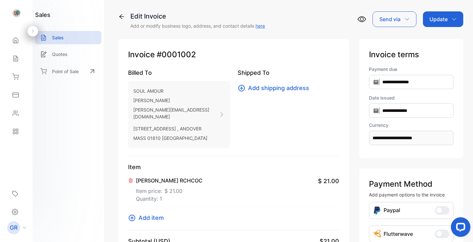
click at [361, 19] on icon at bounding box center [362, 19] width 4 height 4
click at [451, 19] on icon "button" at bounding box center [453, 19] width 5 height 5
click at [264, 142] on div "Billed To SOUL AMOUR STEPHANIE SIPLEY STEPHANIE@SOLEAMOUR.COM 4 MAIN ST. , ANDO…" at bounding box center [233, 112] width 211 height 88
click at [121, 13] on icon at bounding box center [121, 16] width 6 height 6
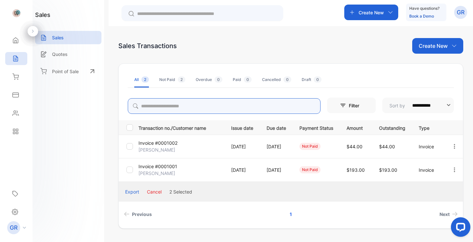
click at [187, 107] on input "search" at bounding box center [224, 106] width 193 height 16
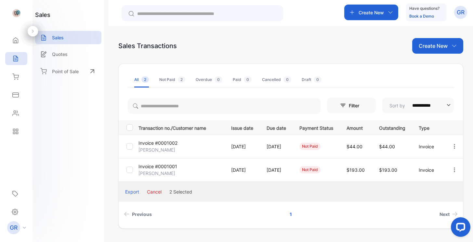
click at [436, 146] on p "Invoice" at bounding box center [427, 146] width 19 height 7
click at [454, 145] on icon "button" at bounding box center [454, 146] width 6 height 6
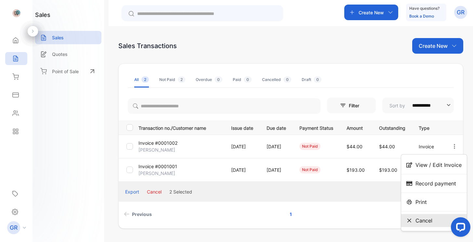
click at [419, 222] on span "Cancel" at bounding box center [423, 220] width 17 height 8
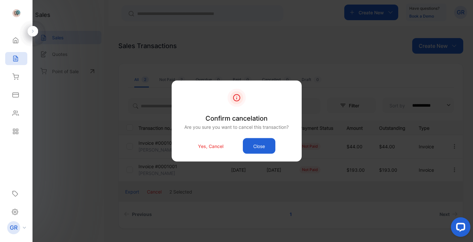
click at [215, 143] on p "Yes, Cancel" at bounding box center [210, 145] width 25 height 7
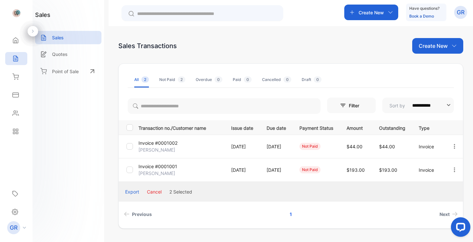
click at [157, 193] on button "Cancel" at bounding box center [154, 191] width 15 height 7
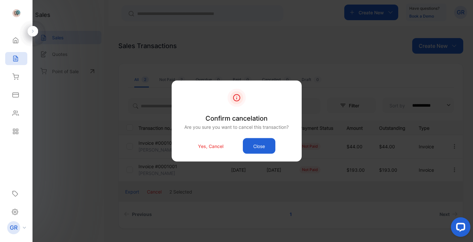
click at [209, 147] on p "Yes, Cancel" at bounding box center [210, 145] width 25 height 7
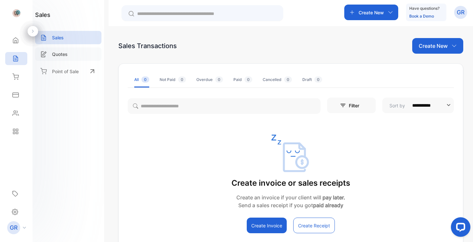
click at [58, 53] on p "Quotes" at bounding box center [60, 54] width 16 height 7
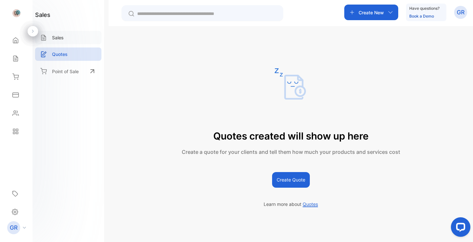
click at [58, 37] on p "Sales" at bounding box center [58, 37] width 12 height 7
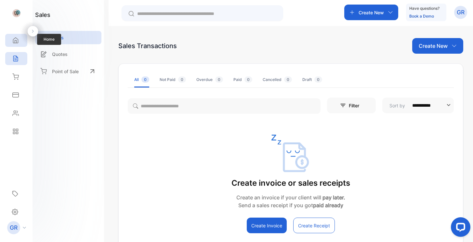
click at [14, 39] on icon at bounding box center [15, 41] width 5 height 6
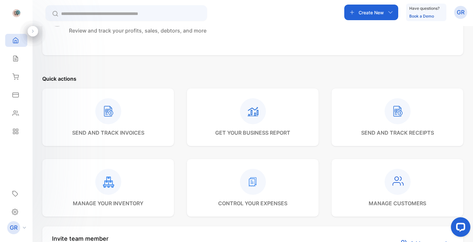
scroll to position [171, 0]
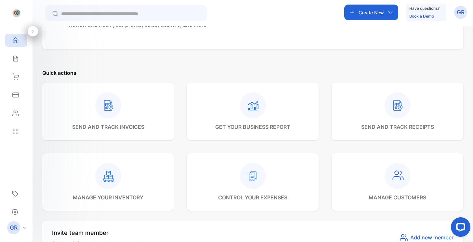
click at [118, 126] on p "send and track invoices" at bounding box center [108, 127] width 72 height 8
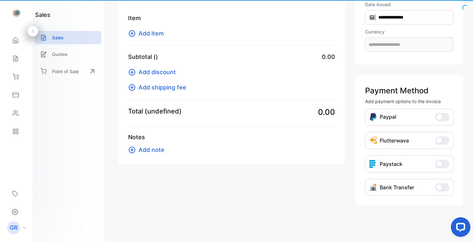
type input "**********"
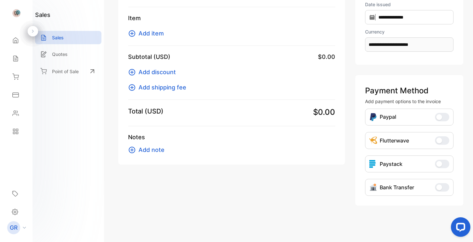
click at [16, 10] on img at bounding box center [16, 13] width 10 height 10
click at [12, 209] on icon at bounding box center [15, 211] width 6 height 7
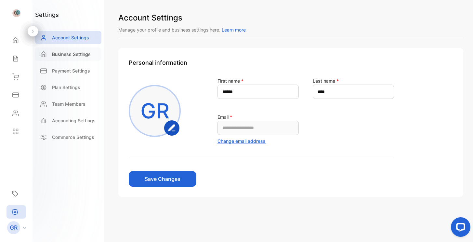
click at [81, 52] on p "Business Settings" at bounding box center [71, 54] width 39 height 7
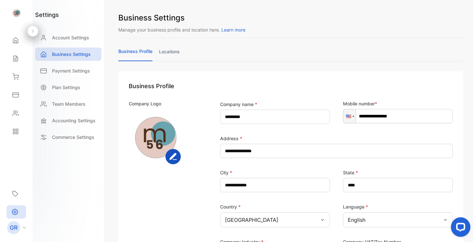
click at [171, 153] on rect "button" at bounding box center [173, 156] width 14 height 14
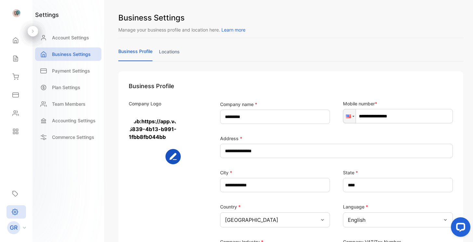
click at [175, 153] on rect "button" at bounding box center [173, 156] width 14 height 14
click at [172, 158] on icon "button" at bounding box center [173, 156] width 6 height 6
click at [171, 155] on rect "button" at bounding box center [173, 156] width 14 height 14
click at [155, 138] on img at bounding box center [155, 138] width 52 height 52
click at [153, 137] on img at bounding box center [155, 138] width 52 height 52
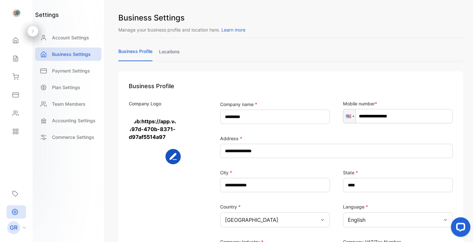
click at [153, 161] on img at bounding box center [155, 138] width 52 height 52
click at [178, 161] on rect "button" at bounding box center [173, 156] width 14 height 14
click at [164, 139] on img at bounding box center [155, 138] width 52 height 52
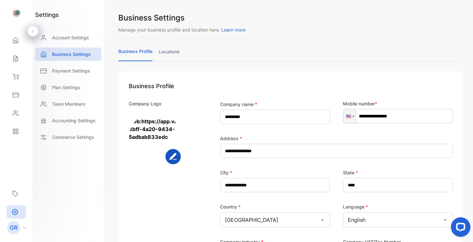
click at [161, 189] on div "Company Logo" at bounding box center [165, 181] width 73 height 162
click at [173, 157] on icon "button" at bounding box center [173, 156] width 6 height 6
click at [170, 159] on icon "button" at bounding box center [173, 156] width 6 height 6
click at [172, 150] on rect "button" at bounding box center [173, 156] width 14 height 14
click at [173, 159] on icon "button" at bounding box center [173, 156] width 6 height 6
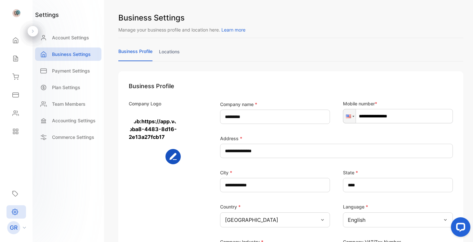
click at [154, 138] on img at bounding box center [155, 138] width 52 height 52
drag, startPoint x: 147, startPoint y: 138, endPoint x: 162, endPoint y: 139, distance: 15.3
click at [174, 157] on rect "button" at bounding box center [173, 156] width 14 height 14
click at [162, 177] on div "Company Logo" at bounding box center [165, 181] width 73 height 162
click at [177, 157] on rect "button" at bounding box center [173, 156] width 14 height 14
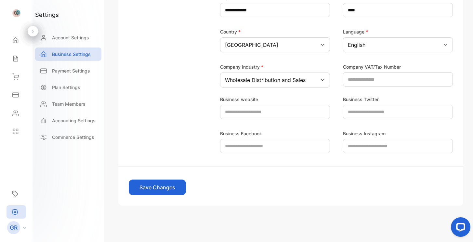
scroll to position [175, 0]
click at [170, 186] on button "Save Changes" at bounding box center [157, 187] width 57 height 16
click at [79, 121] on p "Accounting Settings" at bounding box center [74, 120] width 44 height 7
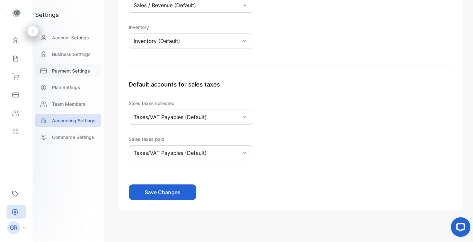
click at [81, 71] on p "Payment Settings" at bounding box center [71, 70] width 38 height 7
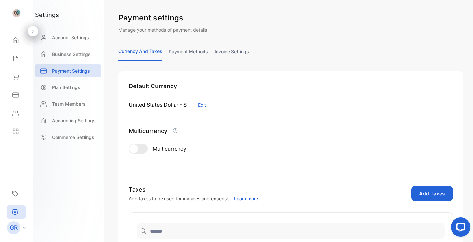
click at [288, 111] on div "Default Currency United States Dollar - $ Edit Multicurrency Multicurrency can …" at bounding box center [291, 126] width 324 height 88
click at [234, 52] on link "invoice settings" at bounding box center [231, 54] width 34 height 13
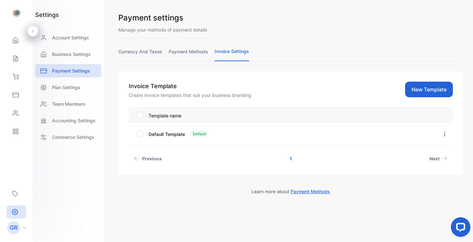
click at [432, 89] on button "New Template" at bounding box center [429, 90] width 48 height 16
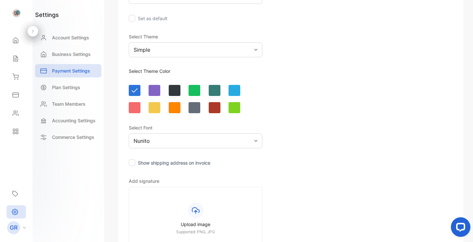
scroll to position [79, 0]
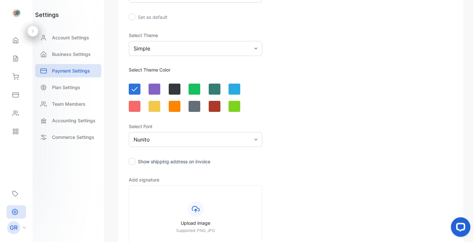
click at [190, 138] on div "Nunito" at bounding box center [195, 139] width 133 height 15
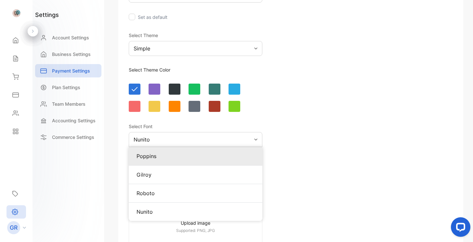
click at [158, 157] on p "Poppins" at bounding box center [195, 156] width 118 height 8
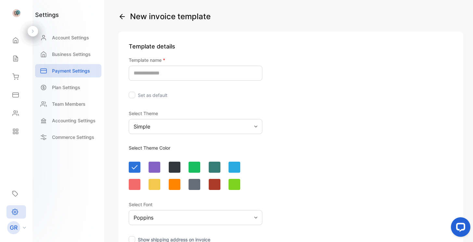
scroll to position [1, 0]
click at [180, 70] on input "text" at bounding box center [195, 73] width 133 height 15
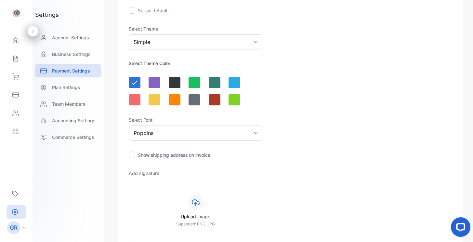
scroll to position [86, 0]
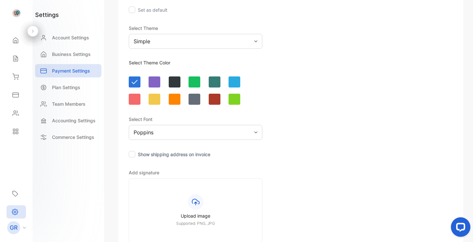
type input "********"
click at [131, 154] on div at bounding box center [132, 154] width 6 height 6
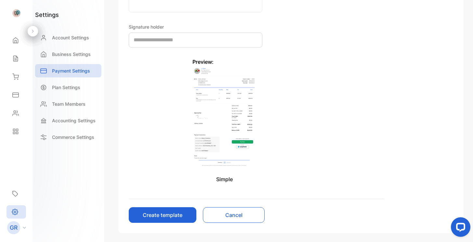
scroll to position [318, 0]
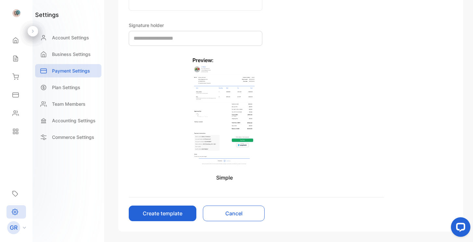
click at [184, 212] on button "Create template" at bounding box center [163, 213] width 68 height 16
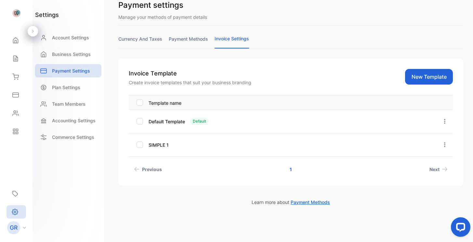
scroll to position [13, 0]
click at [87, 178] on div "settings Account Settings Business Settings Payment Settings Plan Settings Team…" at bounding box center [67, 121] width 71 height 242
click at [18, 76] on icon at bounding box center [15, 76] width 6 height 6
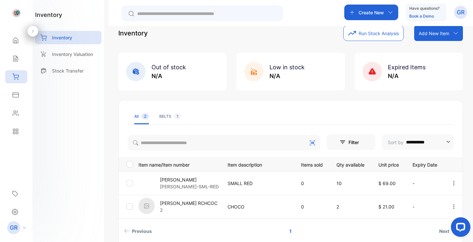
click at [386, 17] on div "Create New" at bounding box center [371, 13] width 54 height 16
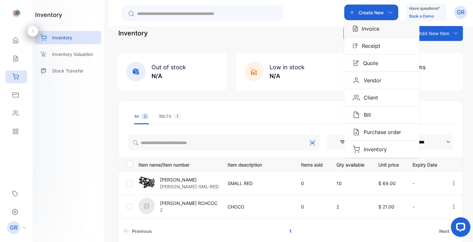
click at [377, 32] on p "Invoice" at bounding box center [368, 29] width 21 height 8
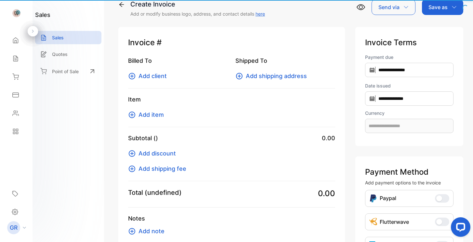
type input "**********"
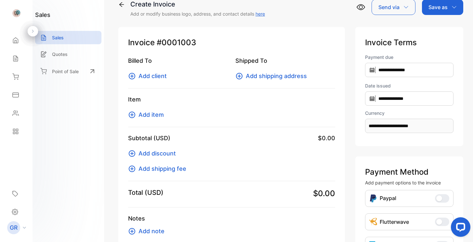
click at [153, 116] on span "Add item" at bounding box center [150, 114] width 25 height 9
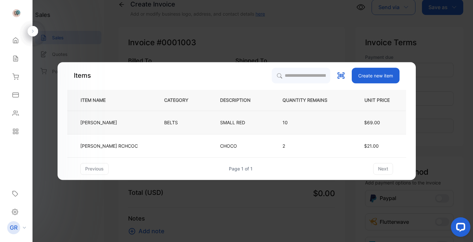
click at [164, 121] on p "BELTS" at bounding box center [171, 122] width 15 height 7
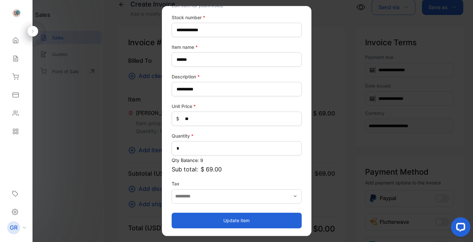
scroll to position [27, 0]
click at [219, 221] on button "Update item" at bounding box center [236, 220] width 130 height 16
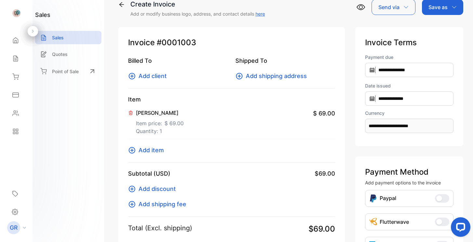
click at [147, 150] on span "Add item" at bounding box center [150, 150] width 25 height 9
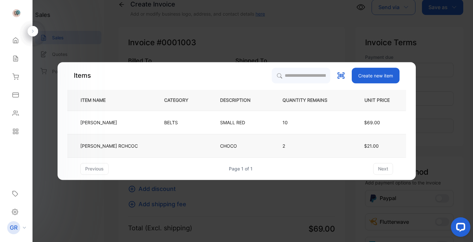
click at [112, 144] on p "[PERSON_NAME] RCHCOC" at bounding box center [108, 145] width 57 height 7
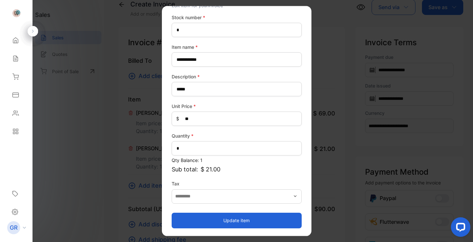
click at [192, 221] on button "Update item" at bounding box center [236, 220] width 130 height 16
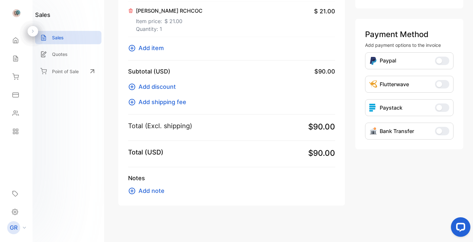
scroll to position [150, 0]
click at [168, 100] on span "Add shipping fee" at bounding box center [162, 101] width 48 height 9
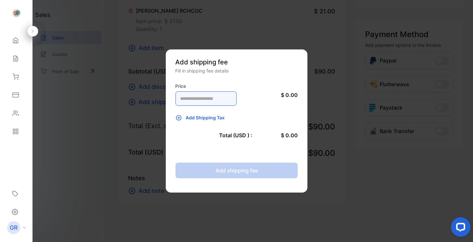
click at [233, 100] on input "number" at bounding box center [205, 98] width 61 height 14
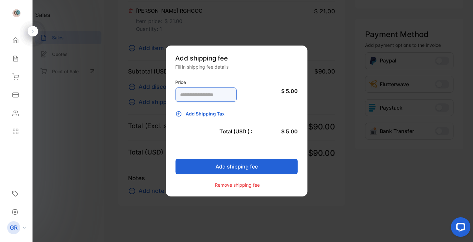
type input "*"
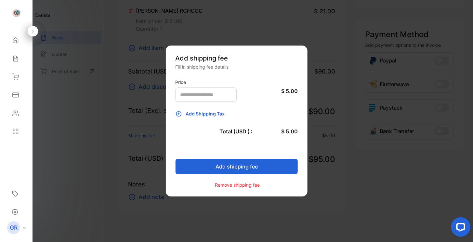
click at [244, 166] on button "Add shipping fee" at bounding box center [236, 166] width 122 height 16
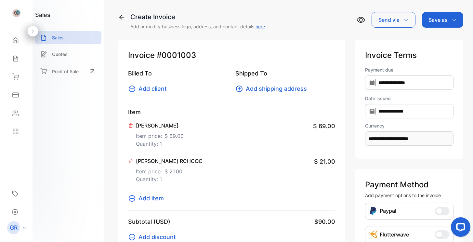
scroll to position [0, 0]
click at [436, 19] on p "Save as" at bounding box center [437, 20] width 19 height 8
click at [436, 40] on div "Invoice" at bounding box center [440, 41] width 37 height 13
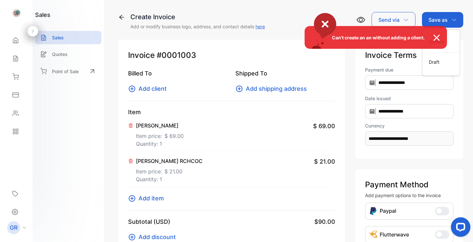
click at [270, 120] on div "Can't create an an without adding a client." at bounding box center [236, 121] width 473 height 242
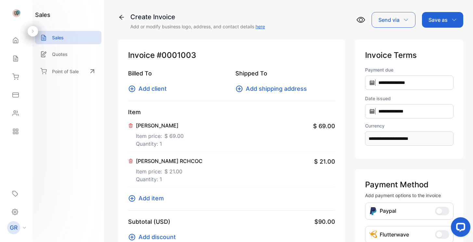
click at [157, 91] on span "Add client" at bounding box center [152, 88] width 28 height 9
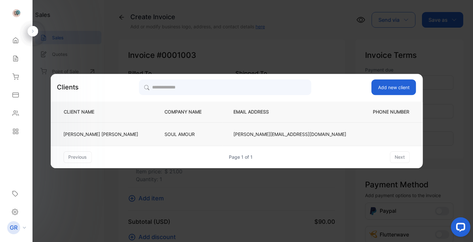
click at [144, 137] on td "STEPHANIE SIPLEY" at bounding box center [101, 133] width 103 height 23
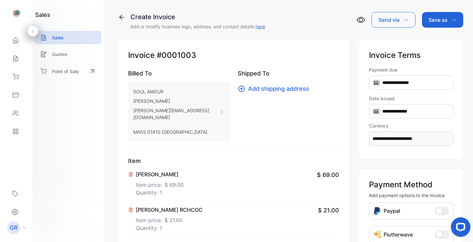
click at [452, 16] on div "Save as" at bounding box center [442, 20] width 41 height 16
click at [430, 39] on div "Invoice" at bounding box center [440, 41] width 37 height 13
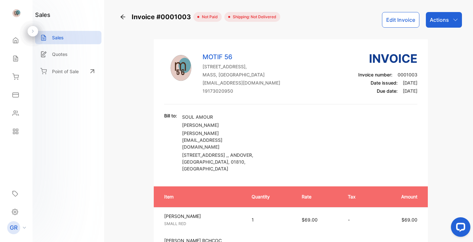
click at [398, 17] on button "Edit Invoice" at bounding box center [400, 20] width 37 height 16
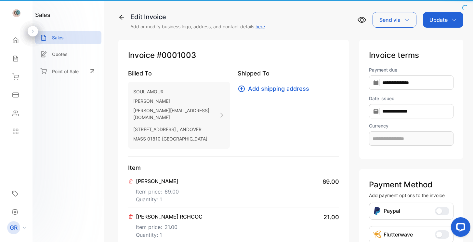
type input "**********"
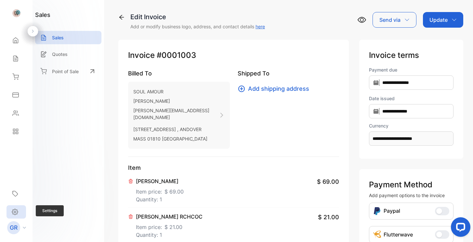
click at [17, 213] on icon at bounding box center [15, 212] width 6 height 6
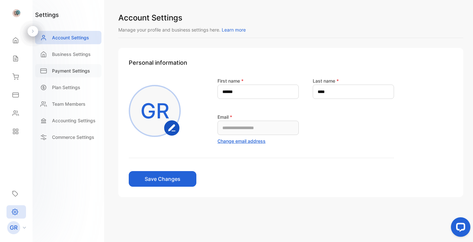
click at [81, 70] on p "Payment Settings" at bounding box center [71, 70] width 38 height 7
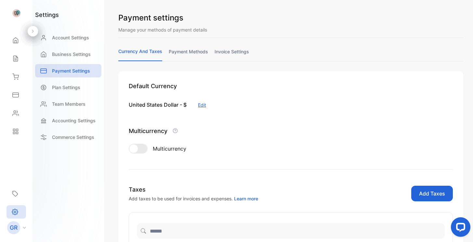
click at [245, 51] on link "invoice settings" at bounding box center [231, 54] width 34 height 13
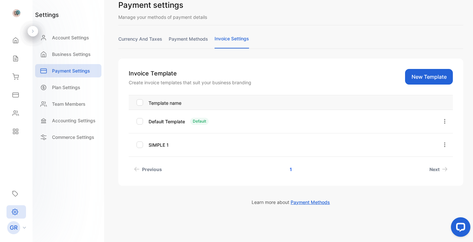
scroll to position [13, 0]
click at [441, 143] on icon "button" at bounding box center [444, 145] width 6 height 6
click at [440, 180] on button "Set as default" at bounding box center [425, 181] width 47 height 13
click at [16, 81] on div "Inventory" at bounding box center [16, 76] width 22 height 13
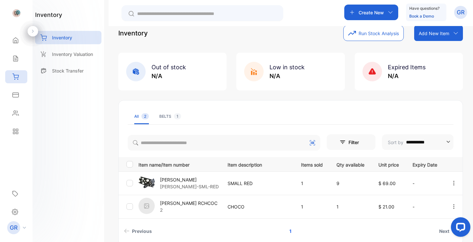
click at [191, 203] on p "[PERSON_NAME] RCHCOC" at bounding box center [188, 202] width 57 height 7
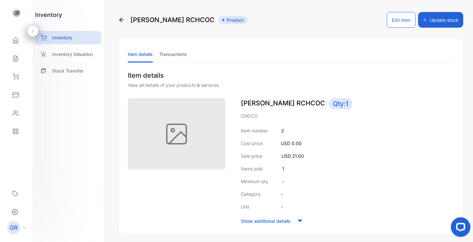
click at [120, 19] on icon at bounding box center [121, 20] width 6 height 6
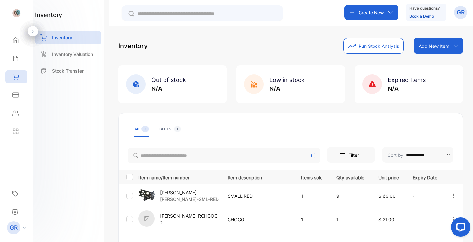
click at [383, 10] on p "Create New" at bounding box center [370, 12] width 25 height 7
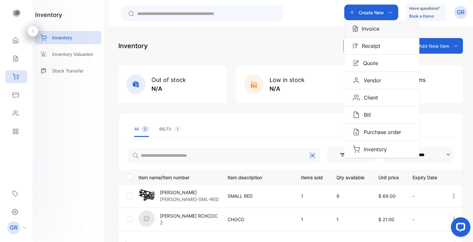
click at [365, 30] on p "Invoice" at bounding box center [368, 29] width 21 height 8
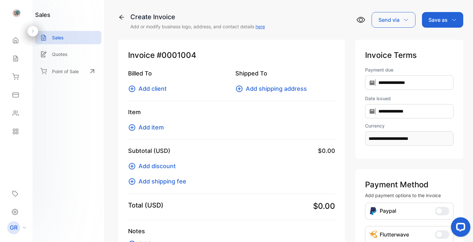
click at [155, 87] on span "Add client" at bounding box center [152, 88] width 28 height 9
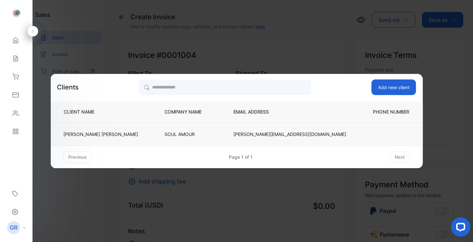
click at [134, 134] on p "STEPHANIE SIPLEY" at bounding box center [100, 134] width 75 height 7
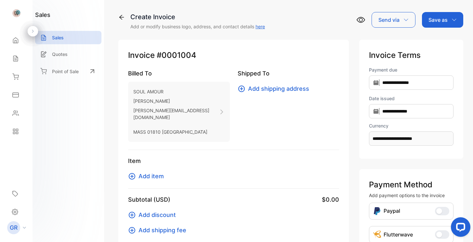
click at [160, 171] on span "Add item" at bounding box center [150, 175] width 25 height 9
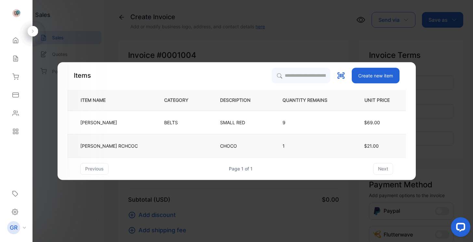
click at [171, 147] on td at bounding box center [181, 145] width 56 height 23
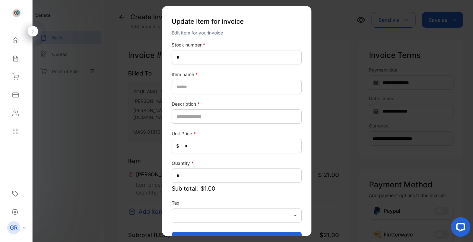
type number-inputstocknumber "*"
type name-inputItem_Name "**********"
type input "*****"
type Price-inputprice "**"
type input "*"
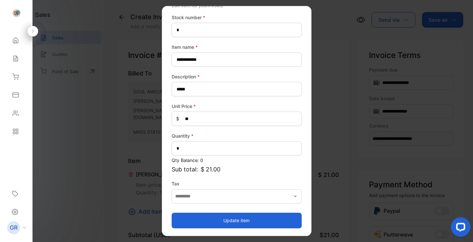
scroll to position [27, 0]
click at [212, 218] on button "Update item" at bounding box center [236, 220] width 130 height 16
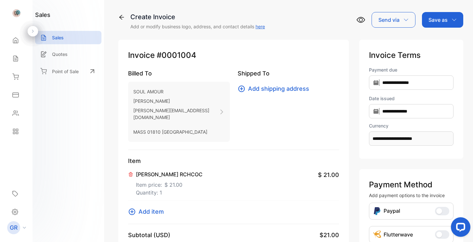
click at [166, 178] on p "Item price: $ 21.00" at bounding box center [169, 183] width 67 height 10
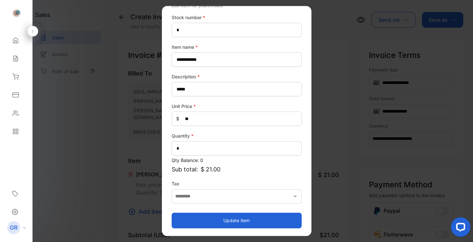
click at [211, 217] on button "Update item" at bounding box center [236, 220] width 130 height 16
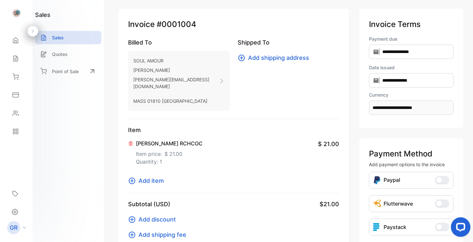
scroll to position [79, 0]
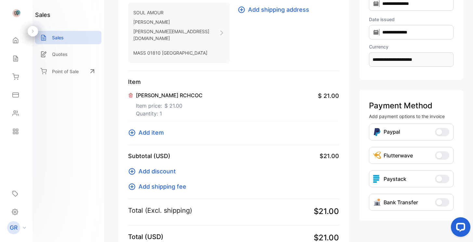
click at [169, 182] on span "Add shipping fee" at bounding box center [162, 186] width 48 height 9
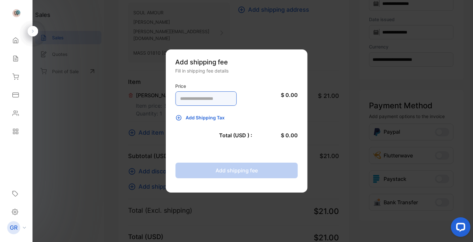
click at [203, 98] on input "number" at bounding box center [205, 98] width 61 height 14
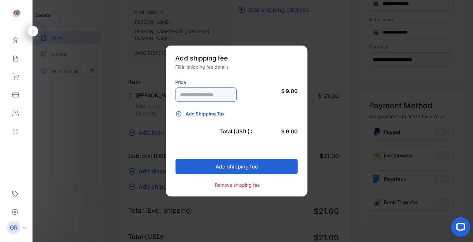
type input "*"
click at [241, 169] on button "Add shipping fee" at bounding box center [236, 166] width 122 height 16
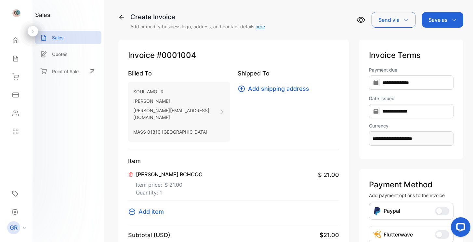
scroll to position [0, 0]
click at [440, 17] on p "Save as" at bounding box center [437, 20] width 19 height 8
click at [436, 43] on div "Invoice" at bounding box center [440, 41] width 37 height 13
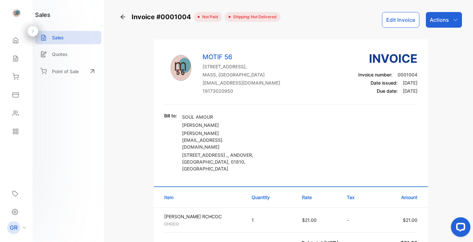
scroll to position [10, 0]
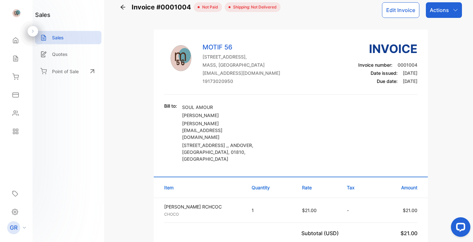
click at [386, 9] on button "Edit Invoice" at bounding box center [400, 10] width 37 height 16
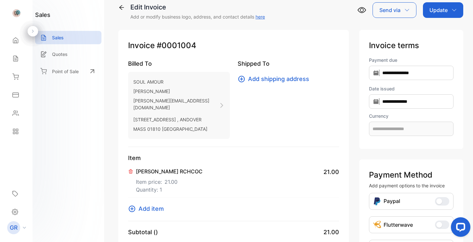
type input "**********"
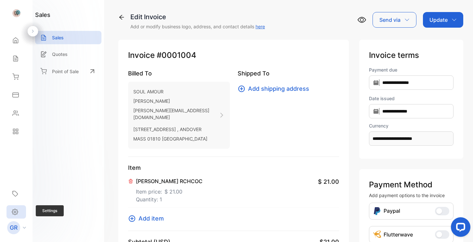
click at [12, 206] on div "Settings" at bounding box center [15, 211] width 19 height 13
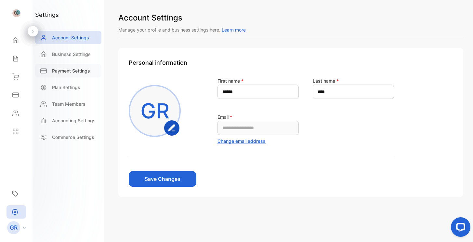
click at [82, 70] on p "Payment Settings" at bounding box center [71, 70] width 38 height 7
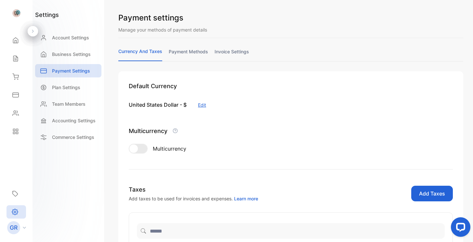
click at [234, 55] on link "invoice settings" at bounding box center [231, 54] width 34 height 13
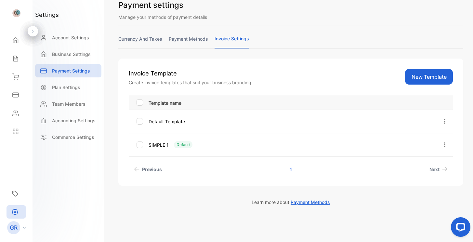
scroll to position [13, 0]
click at [264, 145] on div "SIMPLE 1 Default" at bounding box center [287, 144] width 278 height 7
click at [160, 145] on p "SIMPLE 1" at bounding box center [158, 144] width 20 height 7
click at [441, 144] on icon "button" at bounding box center [444, 145] width 6 height 6
click at [416, 161] on span "Edit" at bounding box center [421, 163] width 10 height 8
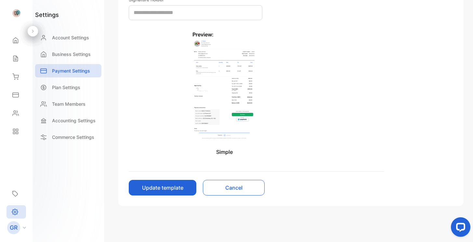
scroll to position [343, 0]
click at [179, 188] on button "Update template" at bounding box center [163, 188] width 68 height 16
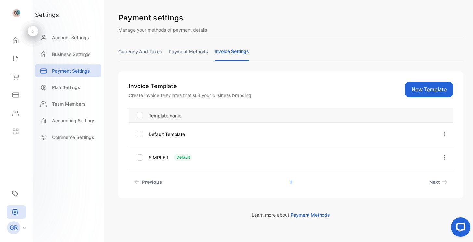
click at [441, 159] on icon "button" at bounding box center [444, 157] width 6 height 6
click at [417, 175] on span "Edit" at bounding box center [421, 176] width 10 height 8
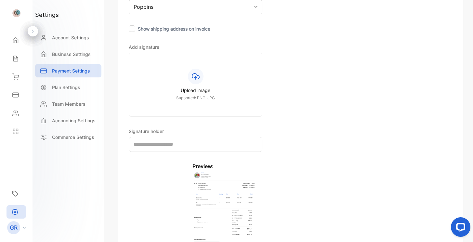
scroll to position [215, 0]
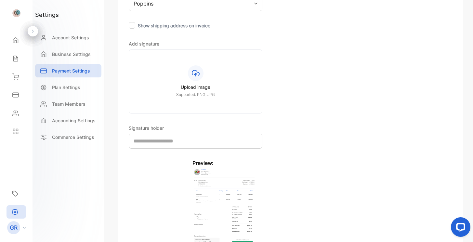
click at [196, 76] on icon at bounding box center [196, 73] width 8 height 8
click at [0, 0] on input "Upload image Supported: PNG, JPG" at bounding box center [0, 0] width 0 height 0
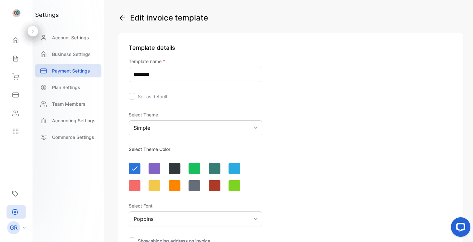
scroll to position [0, 0]
click at [177, 184] on div at bounding box center [175, 185] width 12 height 11
click at [254, 128] on div "Simple" at bounding box center [195, 127] width 133 height 15
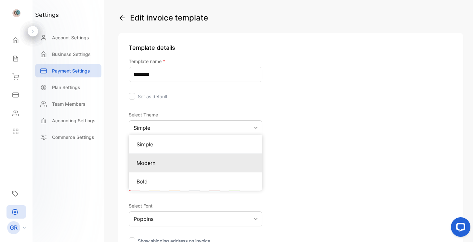
click at [201, 163] on p "Modern" at bounding box center [195, 163] width 118 height 8
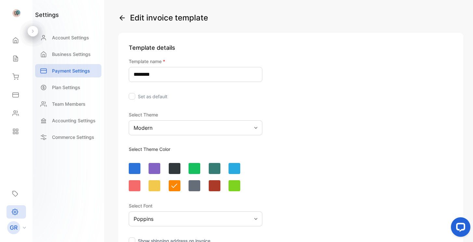
click at [193, 129] on div "Modern" at bounding box center [195, 127] width 133 height 15
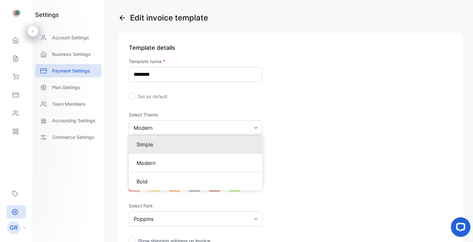
click at [171, 145] on p "Simple" at bounding box center [195, 144] width 118 height 8
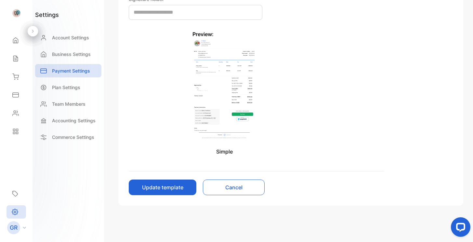
scroll to position [343, 0]
click at [165, 188] on button "Update template" at bounding box center [163, 188] width 68 height 16
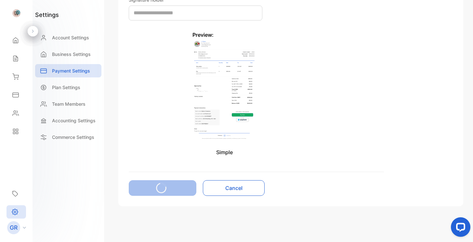
scroll to position [343, 0]
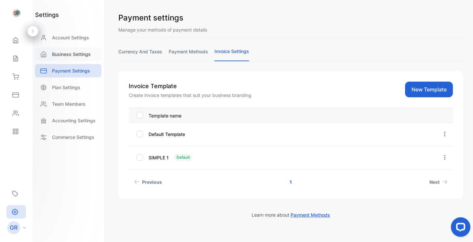
click at [84, 55] on p "Business Settings" at bounding box center [71, 54] width 39 height 7
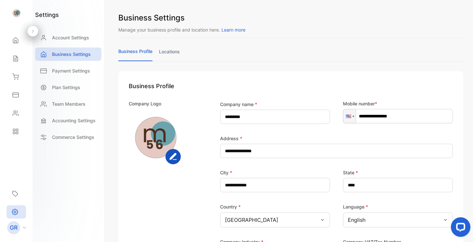
click at [174, 157] on rect "button" at bounding box center [173, 156] width 14 height 14
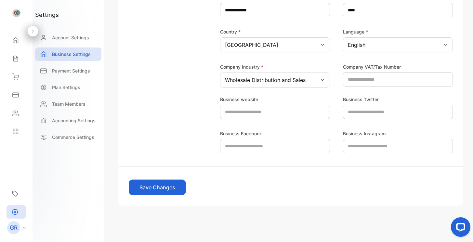
scroll to position [175, 0]
click at [174, 189] on button "Save Changes" at bounding box center [157, 187] width 57 height 16
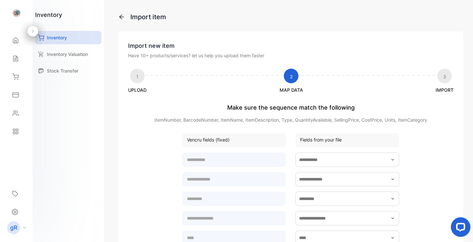
scroll to position [198, 0]
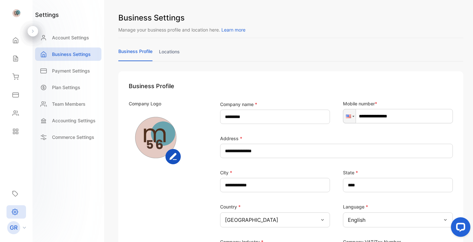
click at [176, 155] on icon "button" at bounding box center [173, 156] width 6 height 6
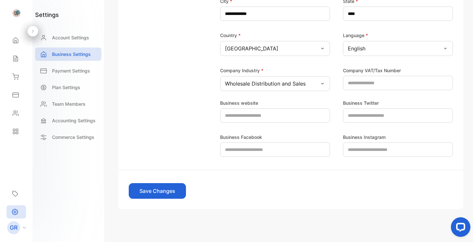
scroll to position [172, 0]
click at [144, 192] on button "Save Changes" at bounding box center [157, 190] width 57 height 16
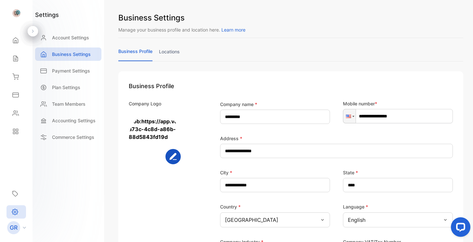
scroll to position [0, 0]
click at [396, 115] on input "**********" at bounding box center [398, 116] width 110 height 14
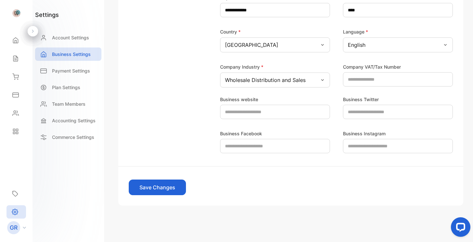
scroll to position [175, 0]
click at [172, 184] on button "Save Changes" at bounding box center [157, 187] width 57 height 16
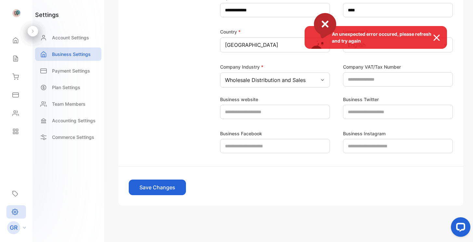
click at [437, 38] on img at bounding box center [439, 38] width 14 height 8
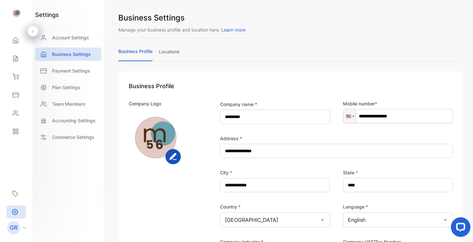
click at [177, 155] on rect "button" at bounding box center [173, 156] width 14 height 14
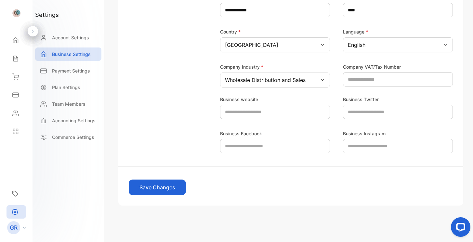
scroll to position [175, 0]
click at [173, 189] on button "Save Changes" at bounding box center [157, 187] width 57 height 16
click at [19, 12] on img at bounding box center [16, 13] width 10 height 10
click at [14, 15] on img at bounding box center [16, 13] width 10 height 10
click at [158, 188] on button "Save Changes" at bounding box center [157, 187] width 57 height 16
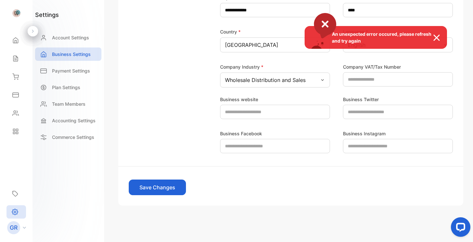
click at [439, 38] on img at bounding box center [439, 38] width 14 height 8
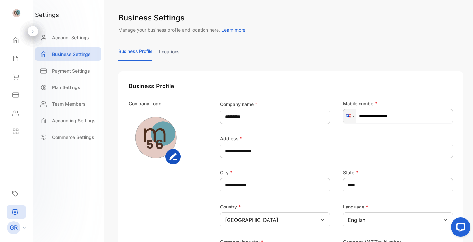
click at [177, 159] on rect "button" at bounding box center [173, 156] width 14 height 14
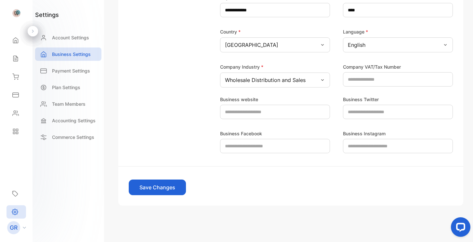
scroll to position [175, 0]
click at [171, 188] on button "Save Changes" at bounding box center [157, 187] width 57 height 16
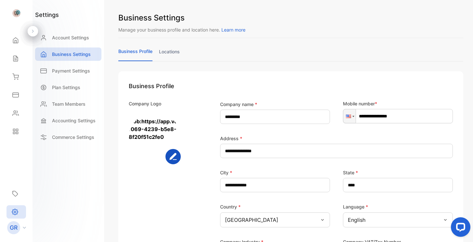
scroll to position [0, 0]
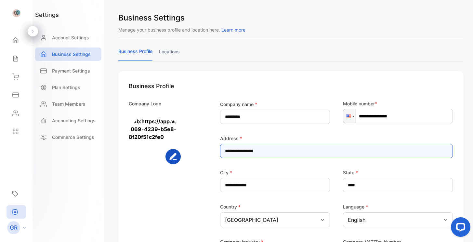
type input "**********"
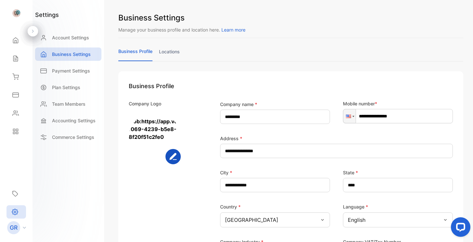
click at [290, 92] on div "**********" at bounding box center [291, 205] width 324 height 246
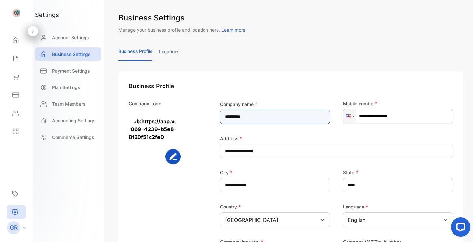
click at [241, 116] on name-inputcompanyname "*********" at bounding box center [275, 116] width 110 height 14
type name-inputcompanyname "********"
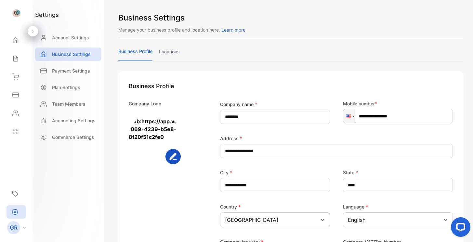
click at [275, 134] on div "**********" at bounding box center [336, 146] width 233 height 24
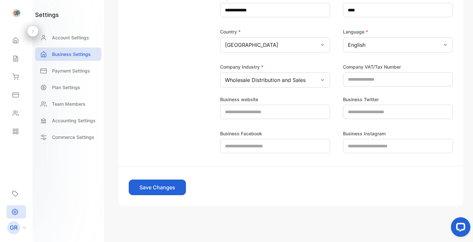
scroll to position [175, 0]
click at [165, 188] on button "Save Changes" at bounding box center [157, 187] width 57 height 16
click at [105, 228] on div "**********" at bounding box center [236, 127] width 473 height 255
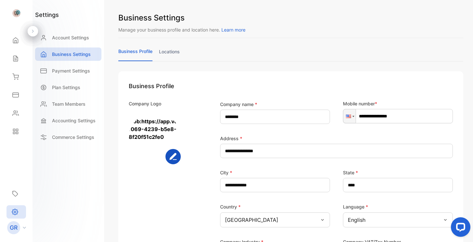
scroll to position [0, 0]
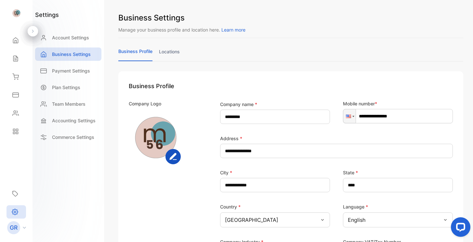
click at [180, 158] on rect "button" at bounding box center [173, 156] width 14 height 14
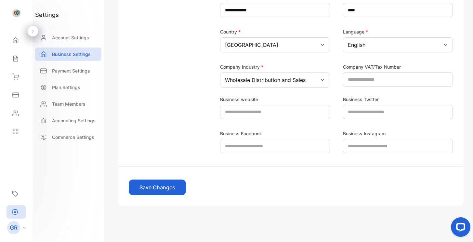
scroll to position [175, 0]
click at [173, 188] on button "Save Changes" at bounding box center [157, 187] width 57 height 16
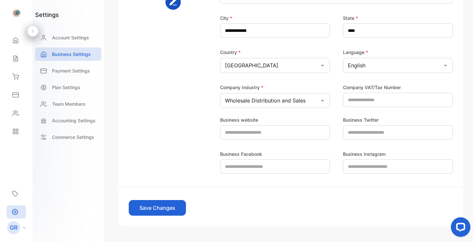
scroll to position [154, 0]
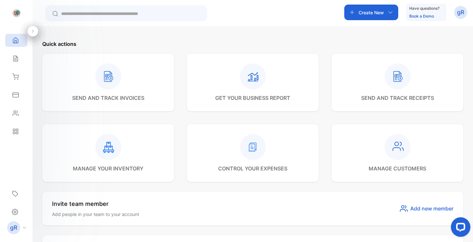
scroll to position [201, 0]
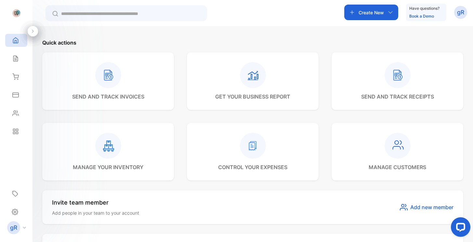
click at [107, 149] on rect at bounding box center [108, 146] width 26 height 26
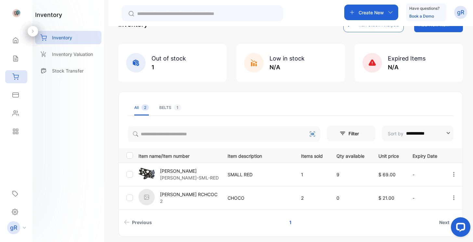
scroll to position [25, 0]
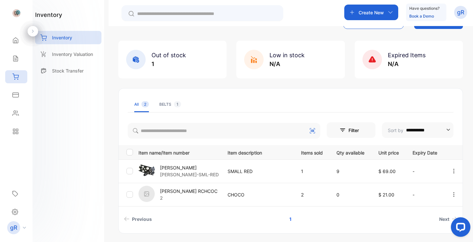
click at [242, 175] on td "SMALL RED" at bounding box center [256, 170] width 73 height 23
click at [154, 185] on td "[PERSON_NAME] RCHCOC 2" at bounding box center [178, 194] width 84 height 23
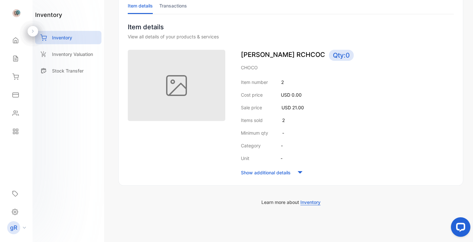
scroll to position [48, 0]
click at [268, 174] on p "Show additional details" at bounding box center [266, 172] width 50 height 7
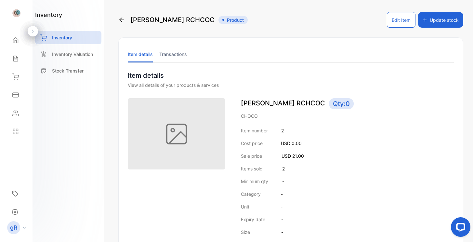
scroll to position [0, 0]
click at [170, 146] on img at bounding box center [176, 133] width 97 height 71
click at [142, 57] on li "Item details" at bounding box center [140, 54] width 25 height 17
click at [143, 56] on li "Item details" at bounding box center [140, 54] width 25 height 17
click at [63, 39] on p "Inventory" at bounding box center [62, 37] width 20 height 7
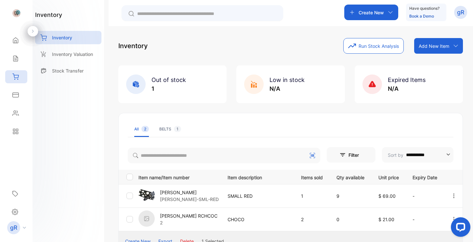
click at [455, 194] on div at bounding box center [453, 195] width 17 height 13
click at [438, 231] on span "Edit" at bounding box center [437, 233] width 10 height 8
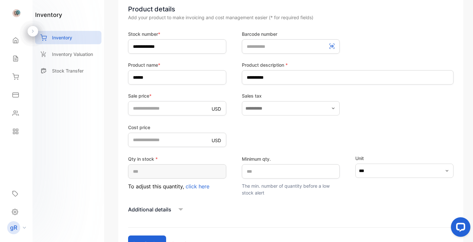
scroll to position [83, 0]
